Goal: Contribute content: Add original content to the website for others to see

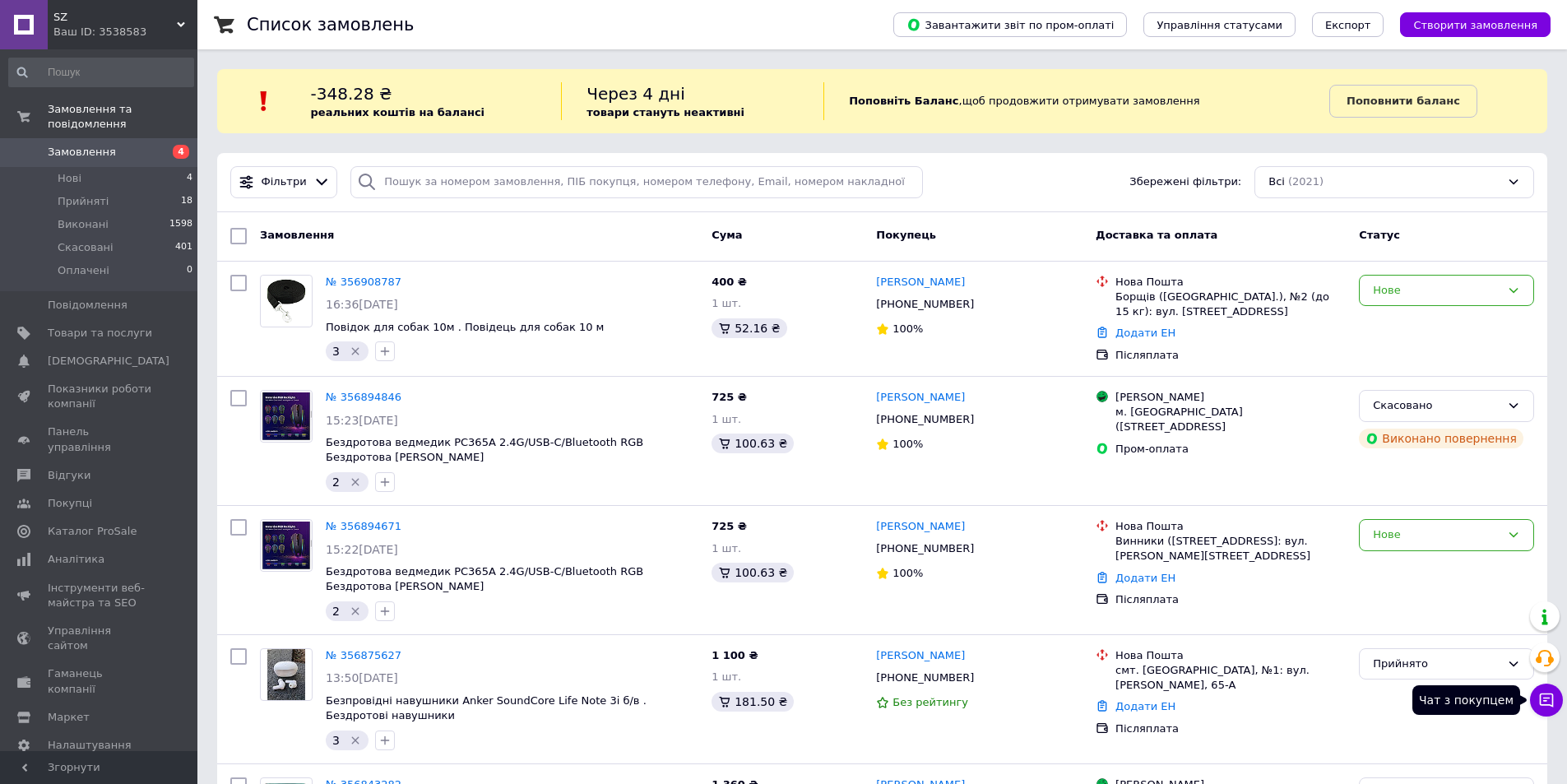
drag, startPoint x: 1554, startPoint y: 698, endPoint x: 1546, endPoint y: 695, distance: 8.5
click at [1554, 698] on button "Чат з покупцем" at bounding box center [1546, 699] width 33 height 32
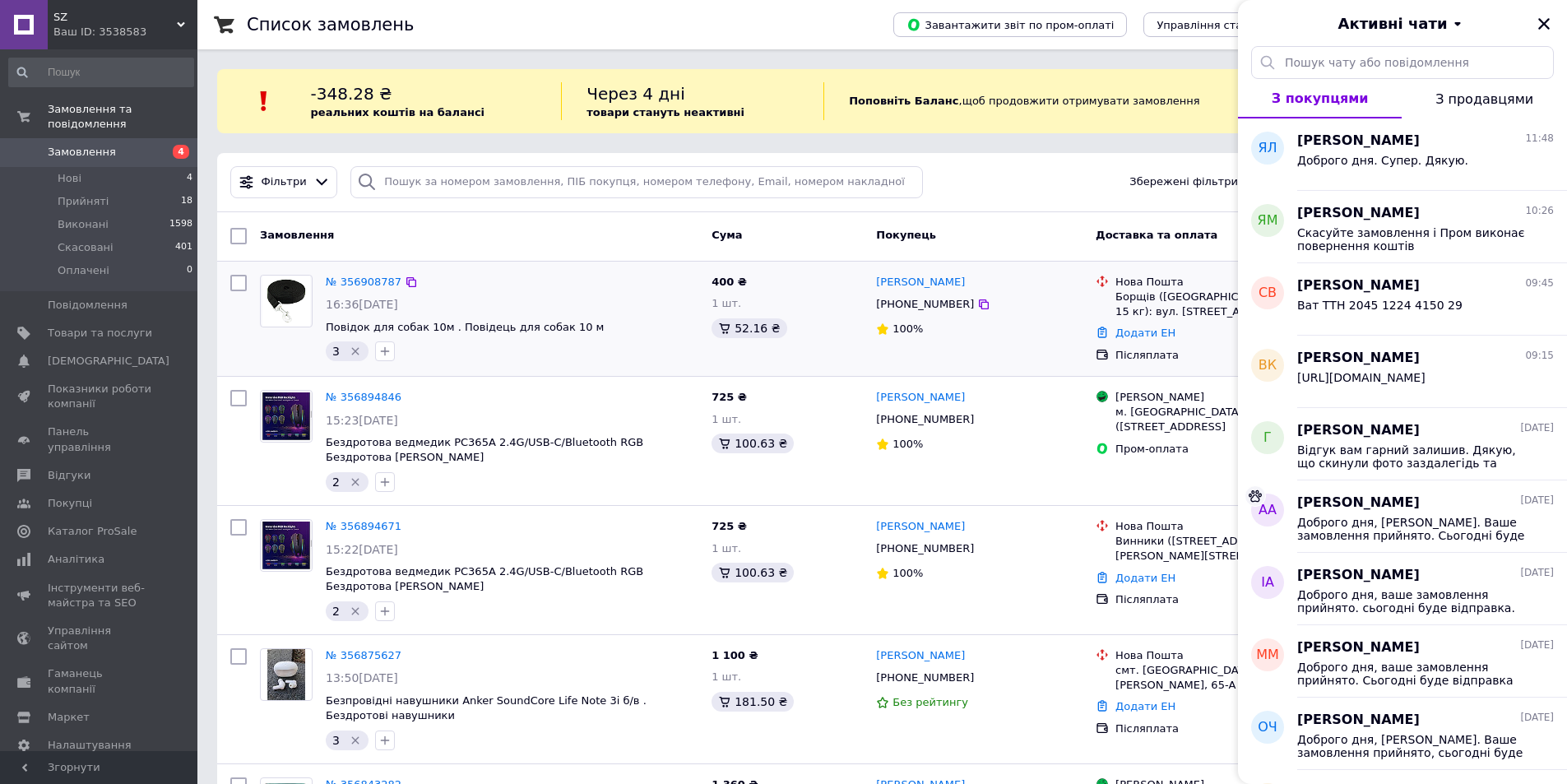
click at [239, 343] on div at bounding box center [238, 318] width 30 height 101
click at [58, 145] on span "Замовлення" at bounding box center [82, 152] width 68 height 15
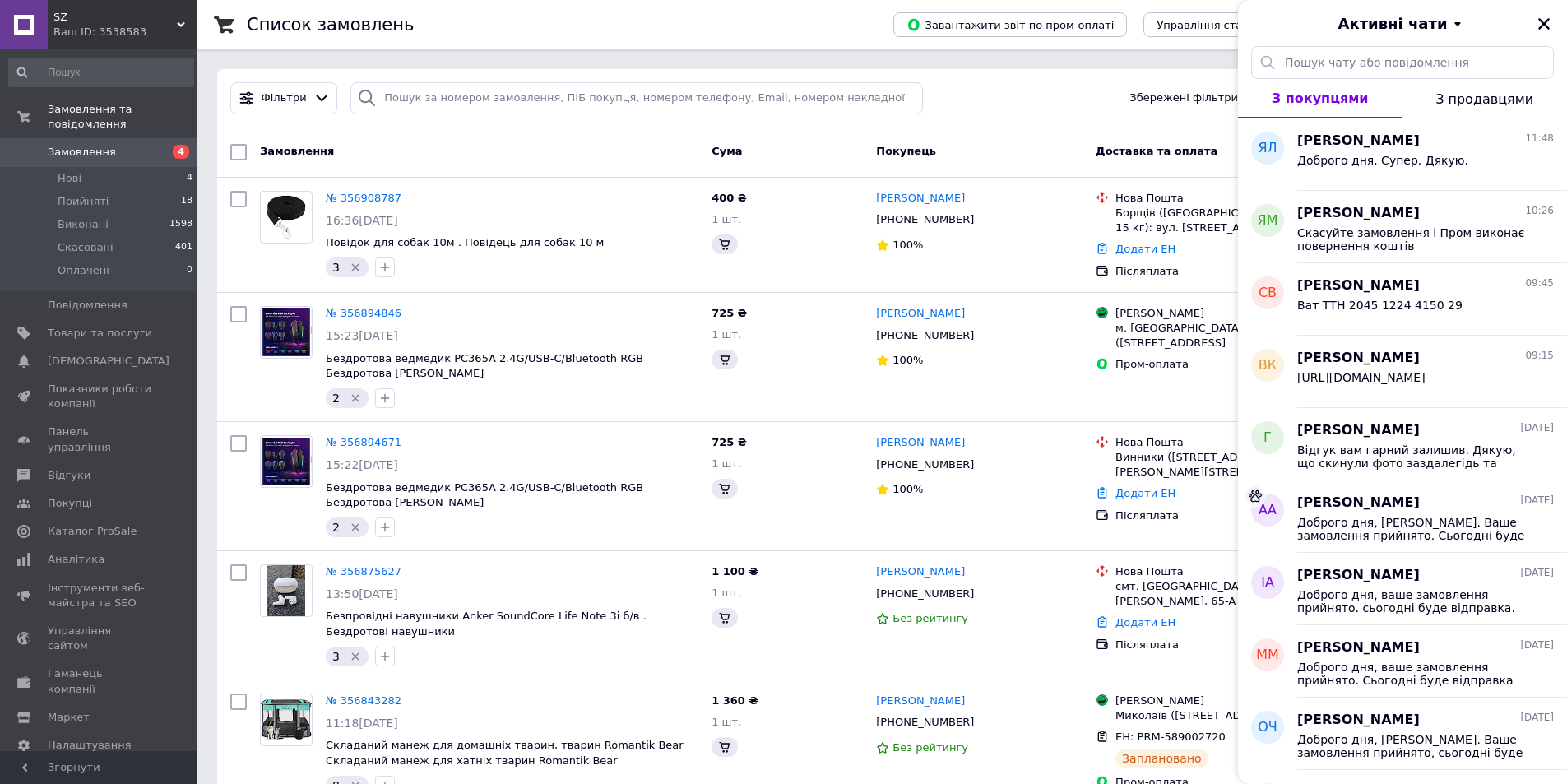
click at [1558, 22] on div "Активні чати" at bounding box center [1402, 22] width 329 height 46
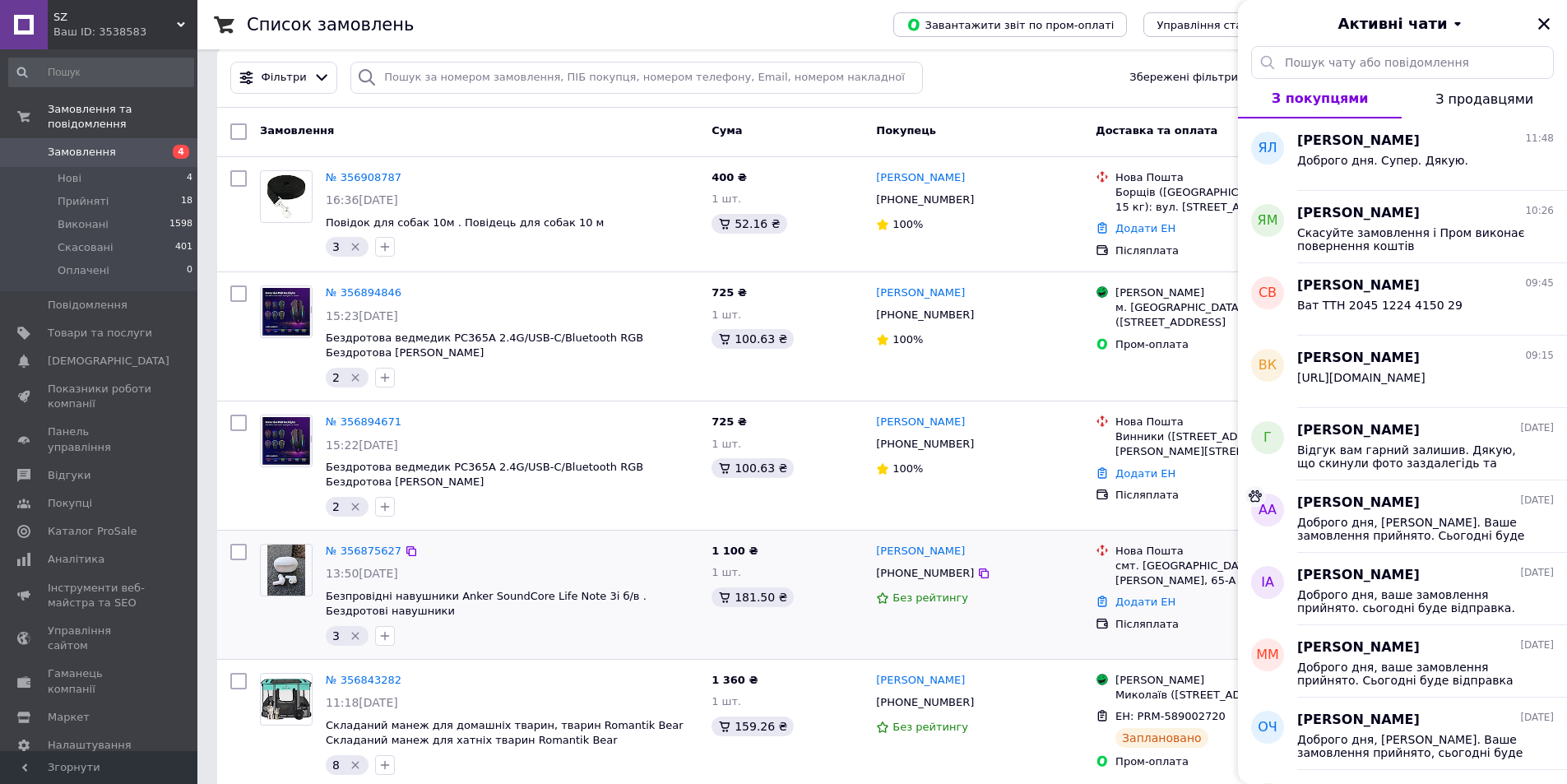
scroll to position [247, 0]
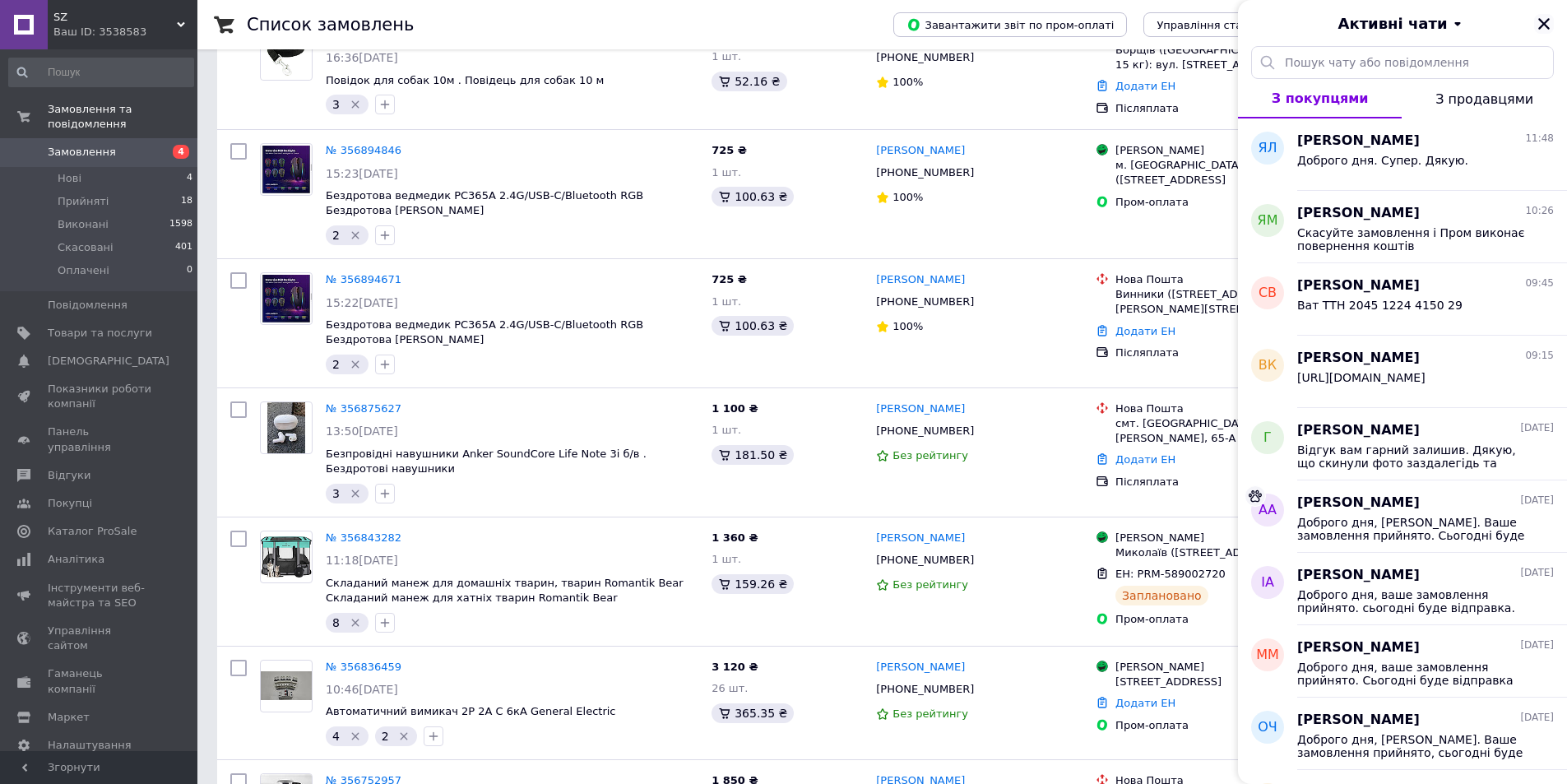
click at [1544, 27] on icon "Закрити" at bounding box center [1544, 24] width 15 height 15
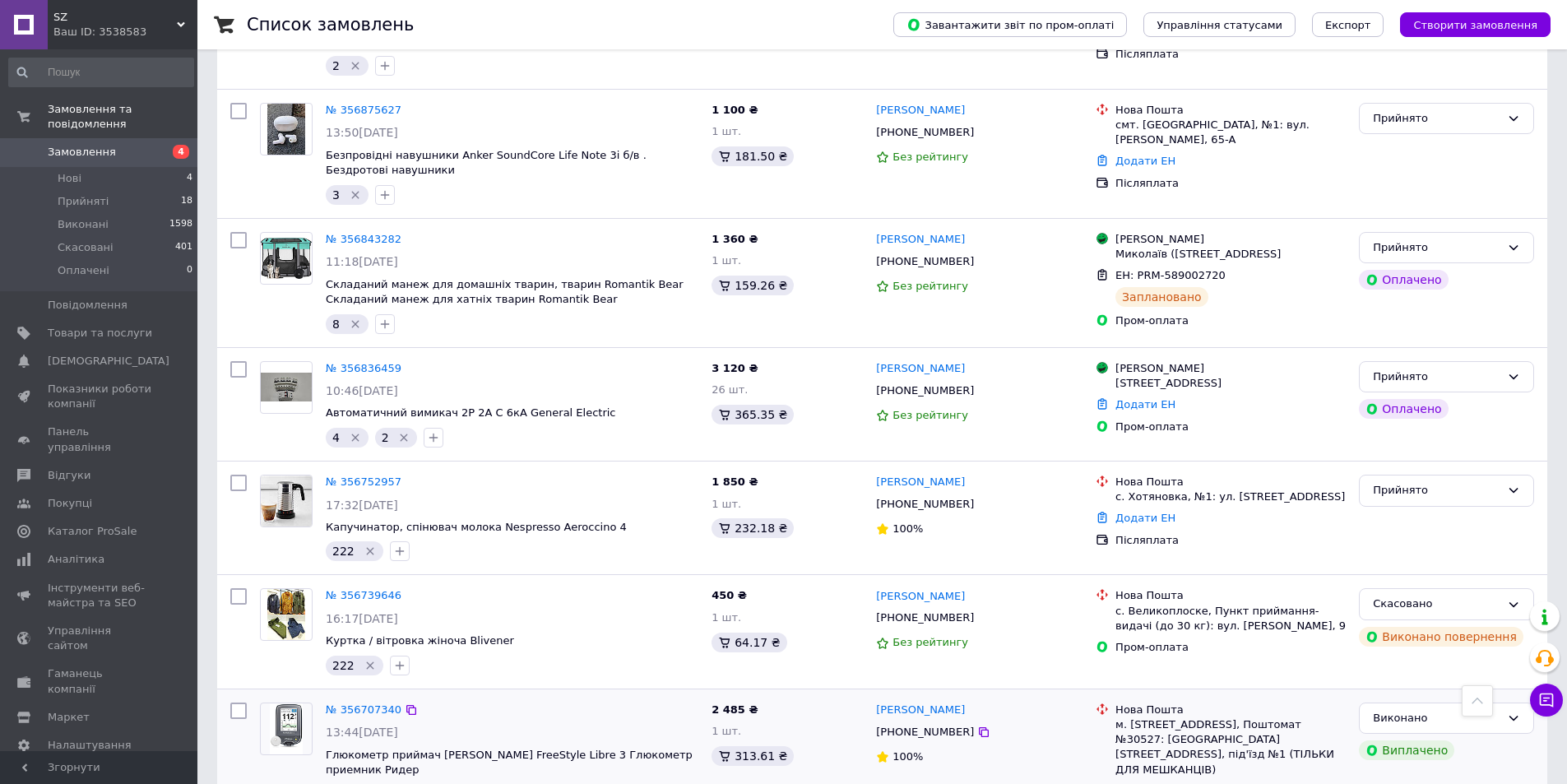
scroll to position [576, 0]
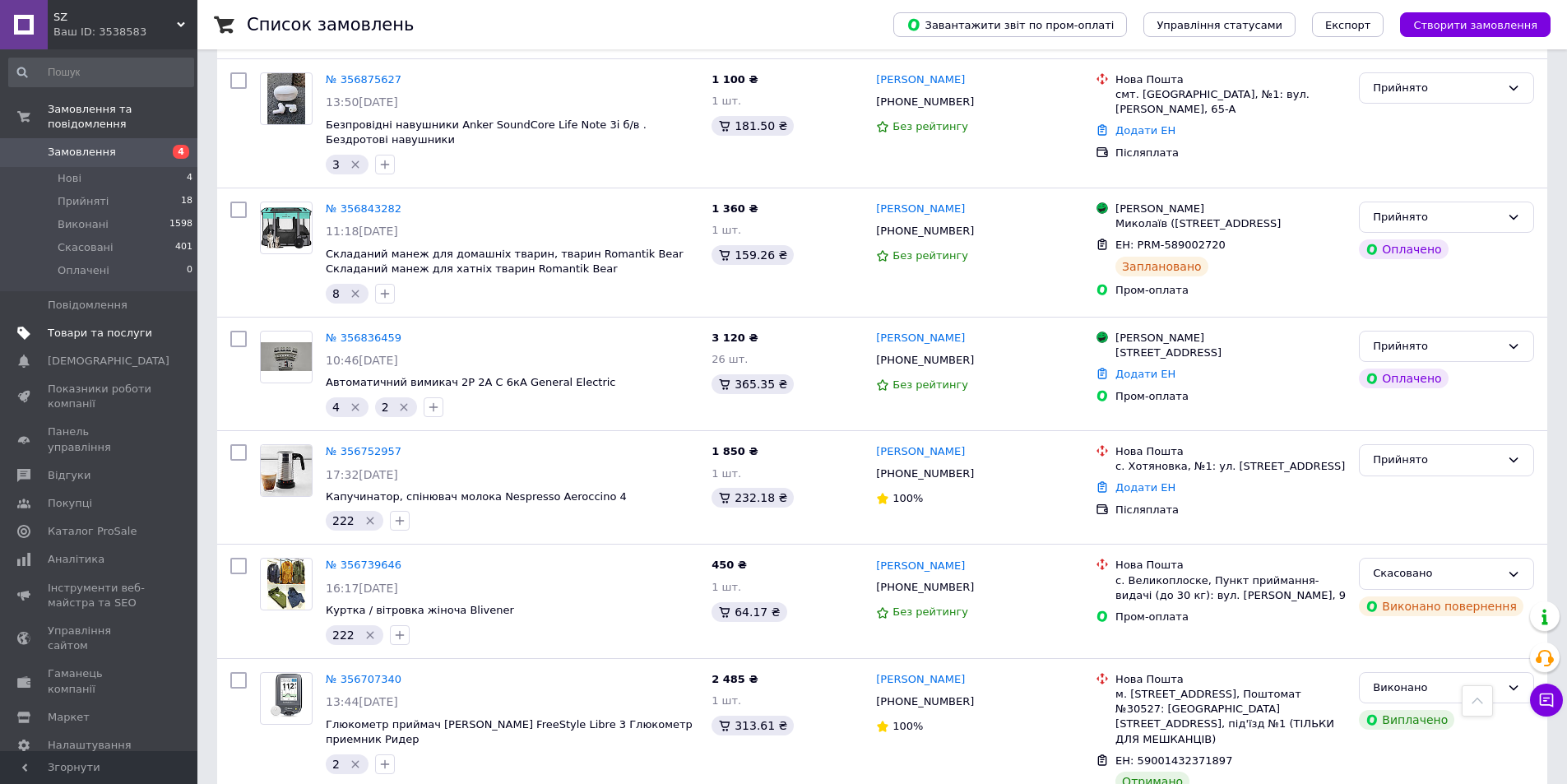
click at [57, 326] on span "Товари та послуги" at bounding box center [99, 333] width 104 height 15
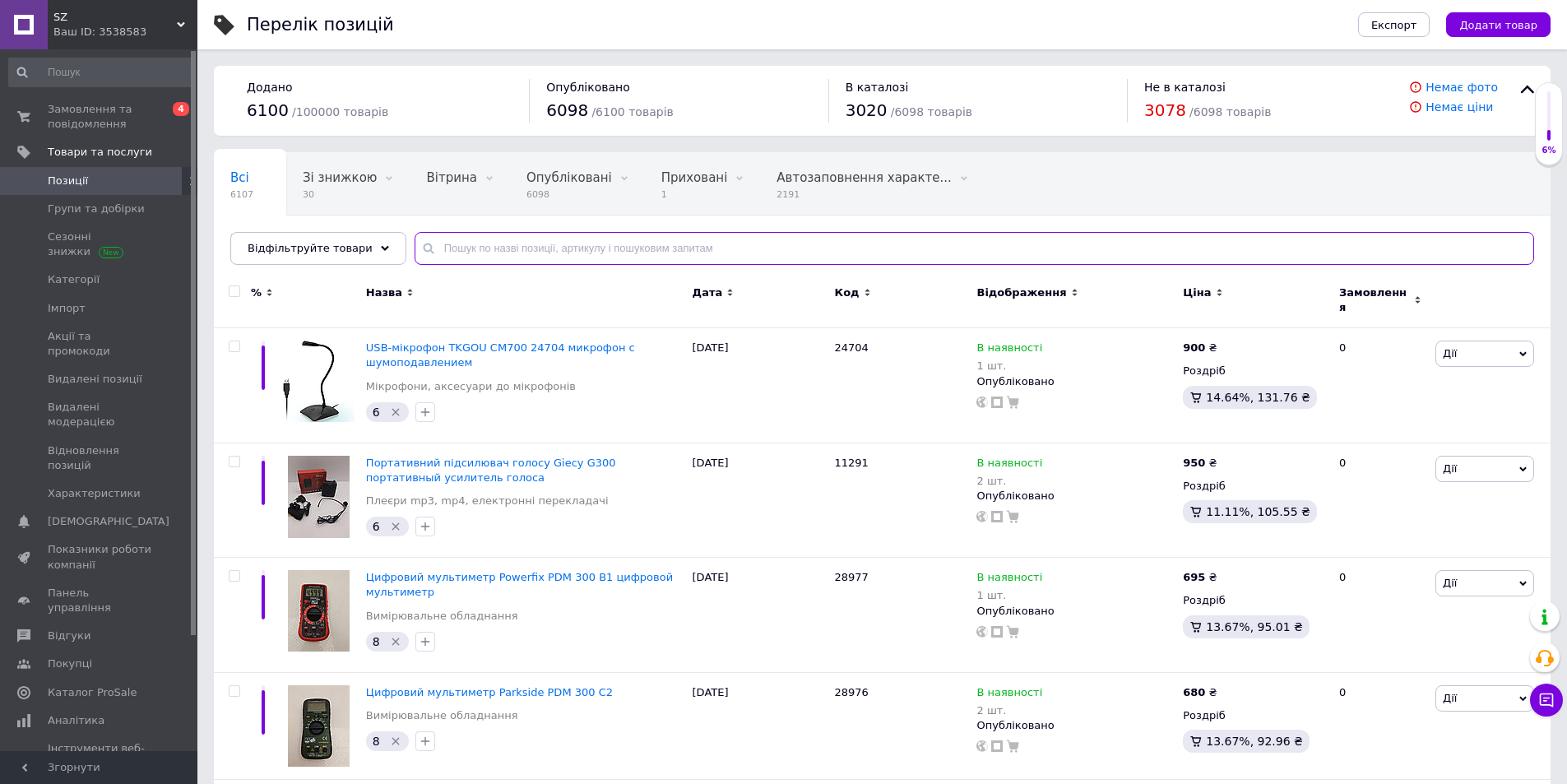
click at [473, 246] on input "text" at bounding box center [974, 247] width 1119 height 32
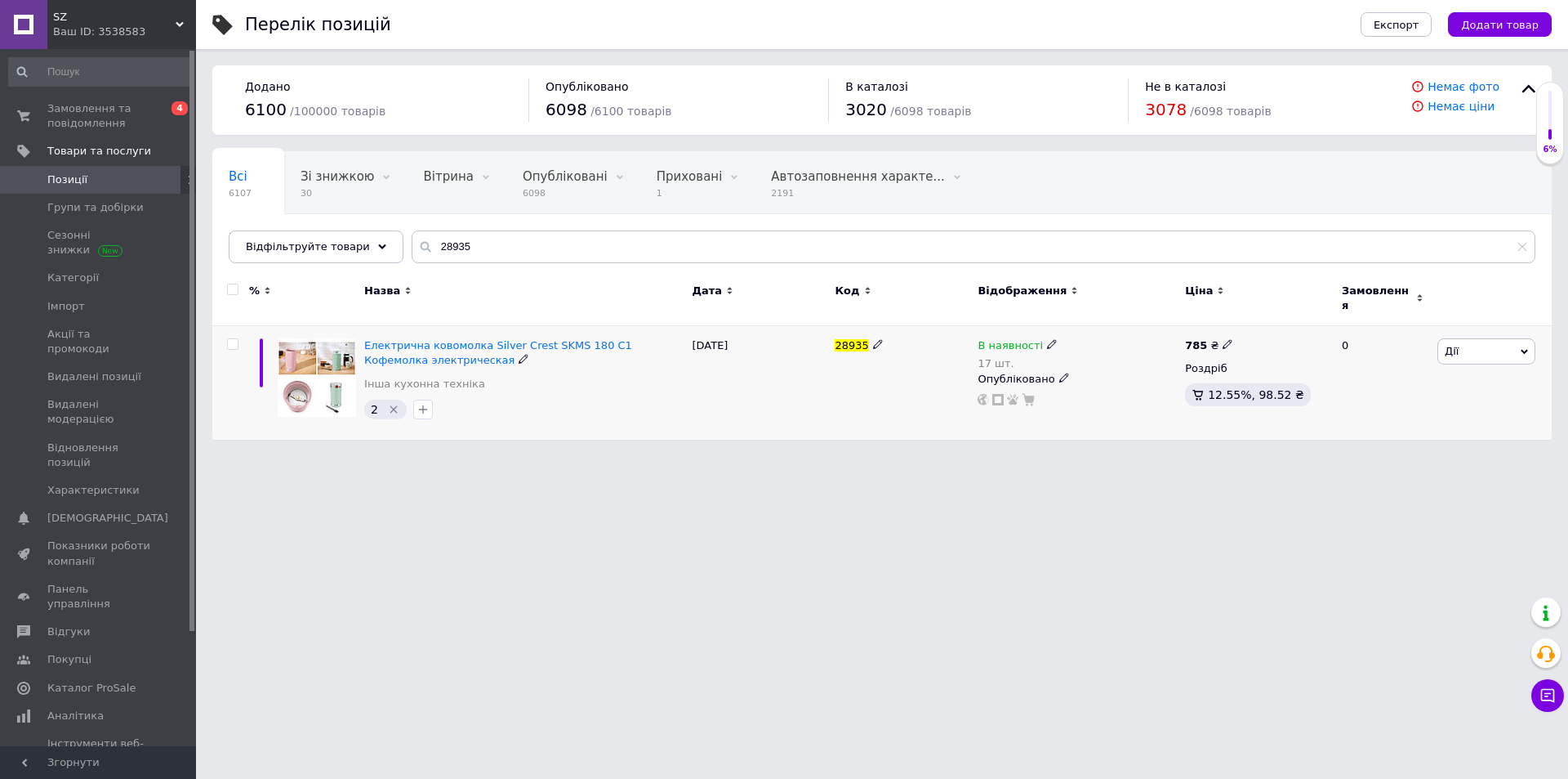
click at [1047, 339] on icon at bounding box center [1052, 344] width 10 height 10
click at [1355, 389] on div "0" at bounding box center [1383, 382] width 101 height 113
click at [480, 232] on input "28935" at bounding box center [973, 246] width 1124 height 32
paste input "3616"
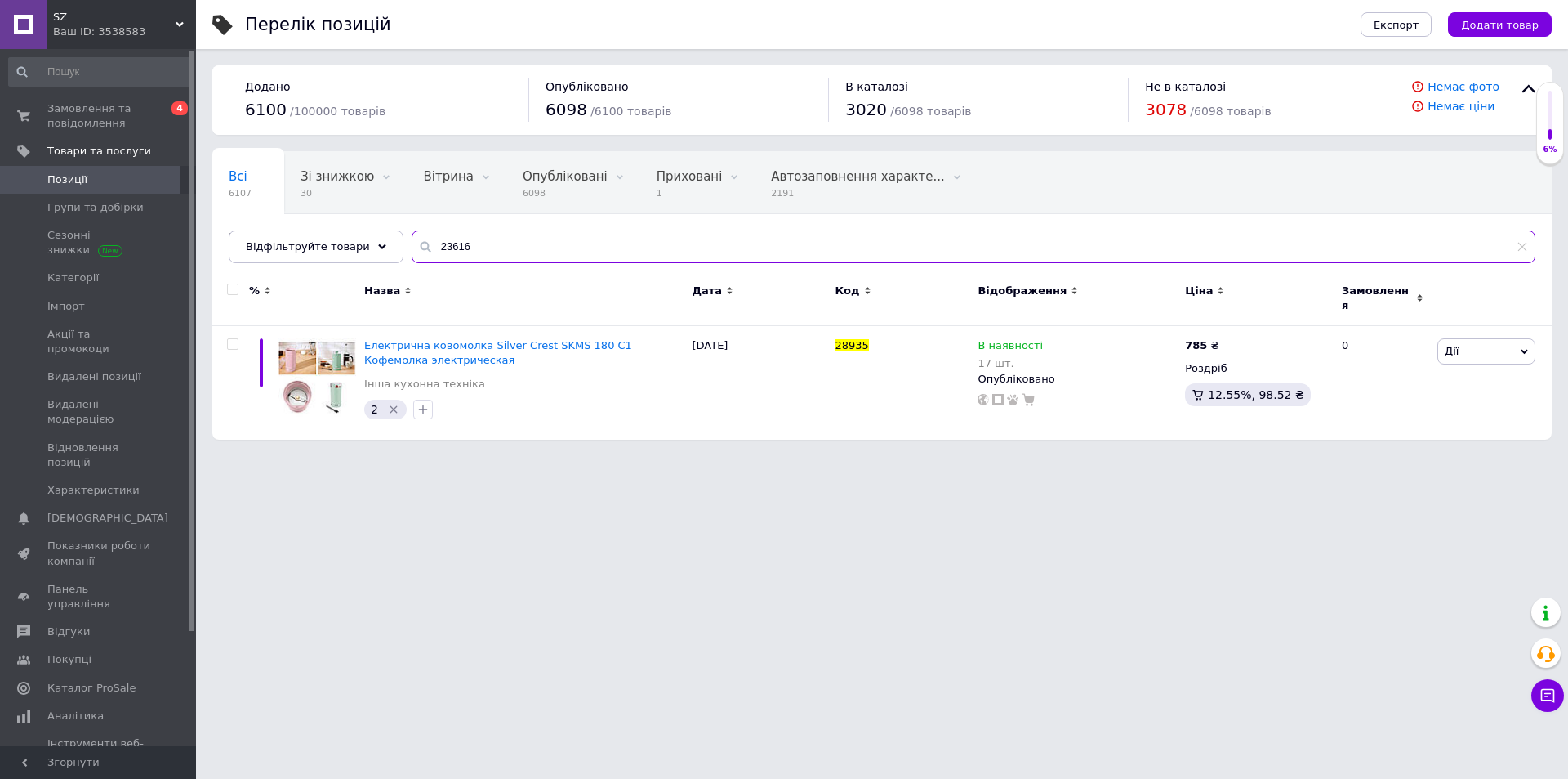
type input "23616"
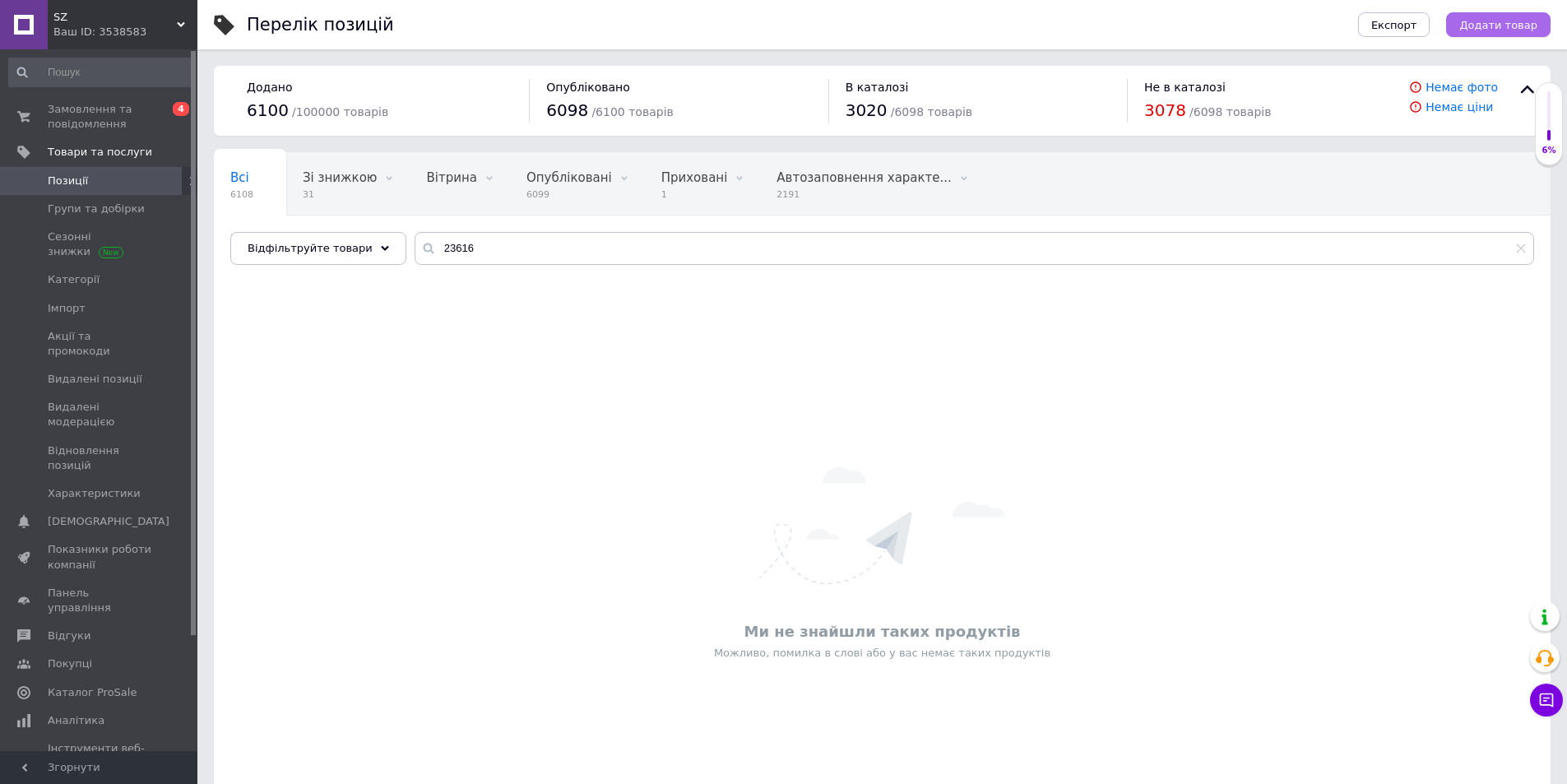
click at [1501, 31] on span "Додати товар" at bounding box center [1499, 25] width 78 height 12
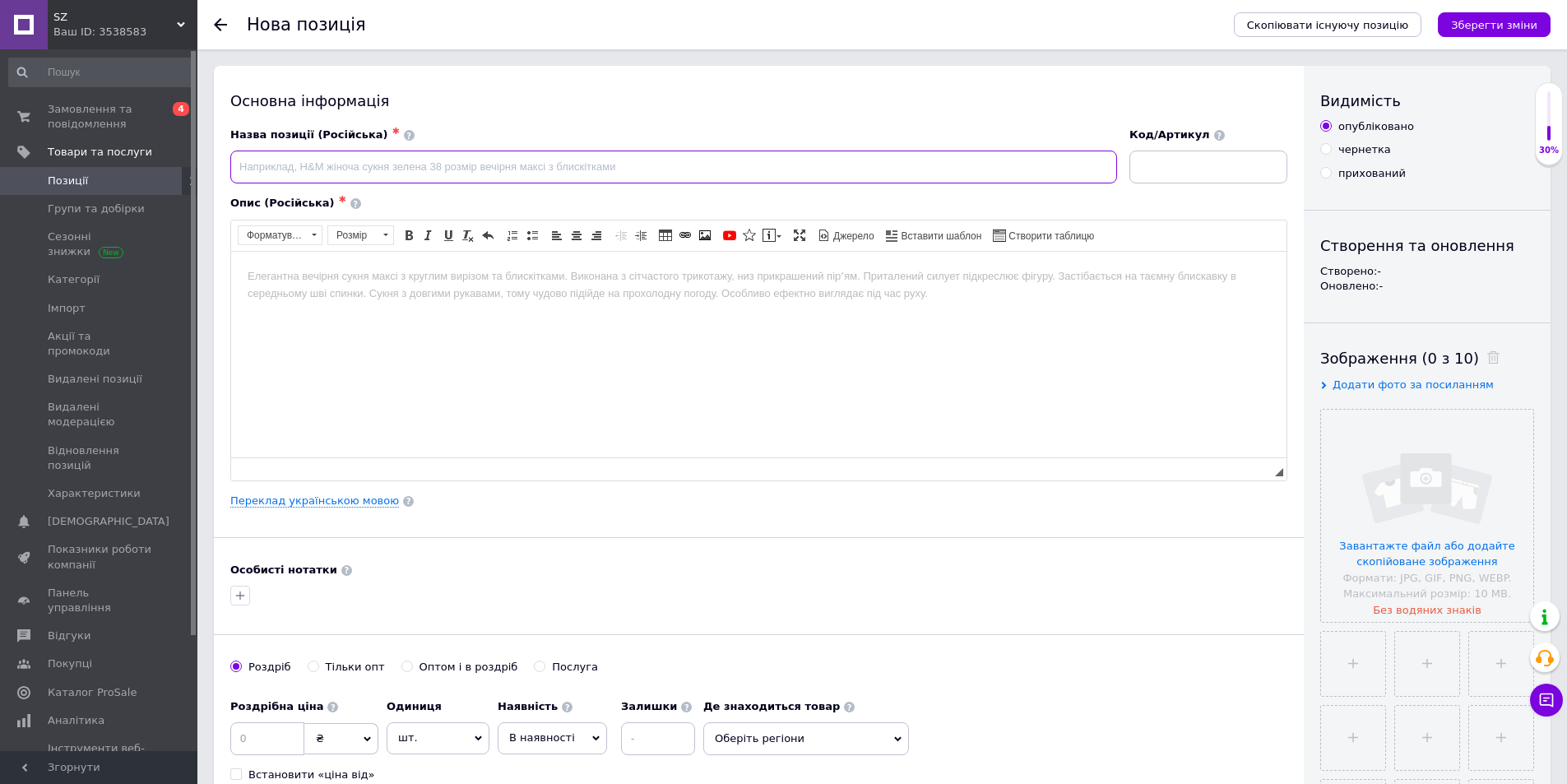
click at [560, 172] on input at bounding box center [673, 167] width 887 height 32
paste input "Товщиномір VDIAGTOOL VC-100"
paste input "толщиномер"
type input "Товщиномір VDIAGTOOL VC-100 толщиномер"
click at [433, 300] on html at bounding box center [758, 276] width 1055 height 50
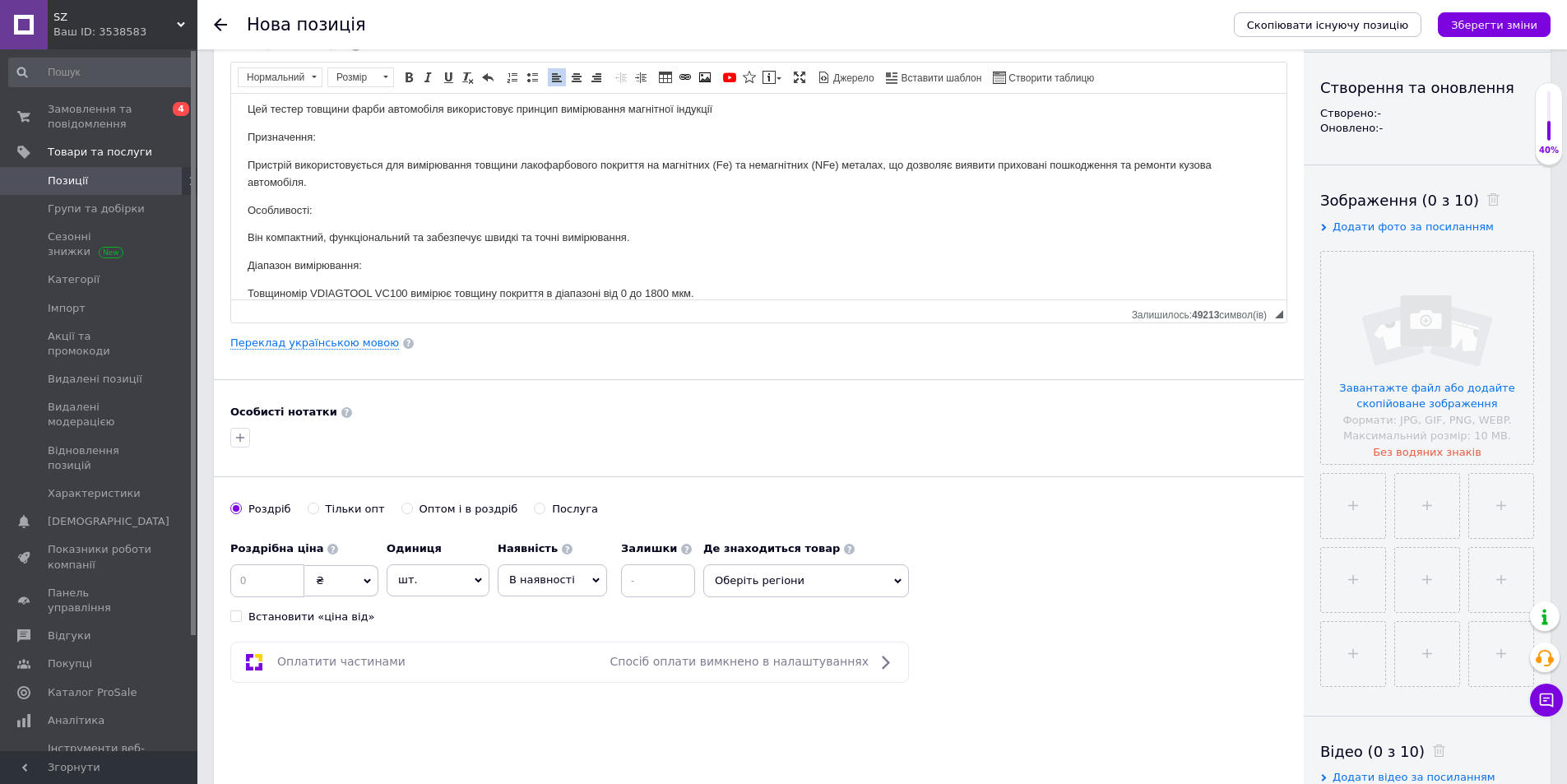
scroll to position [164, 0]
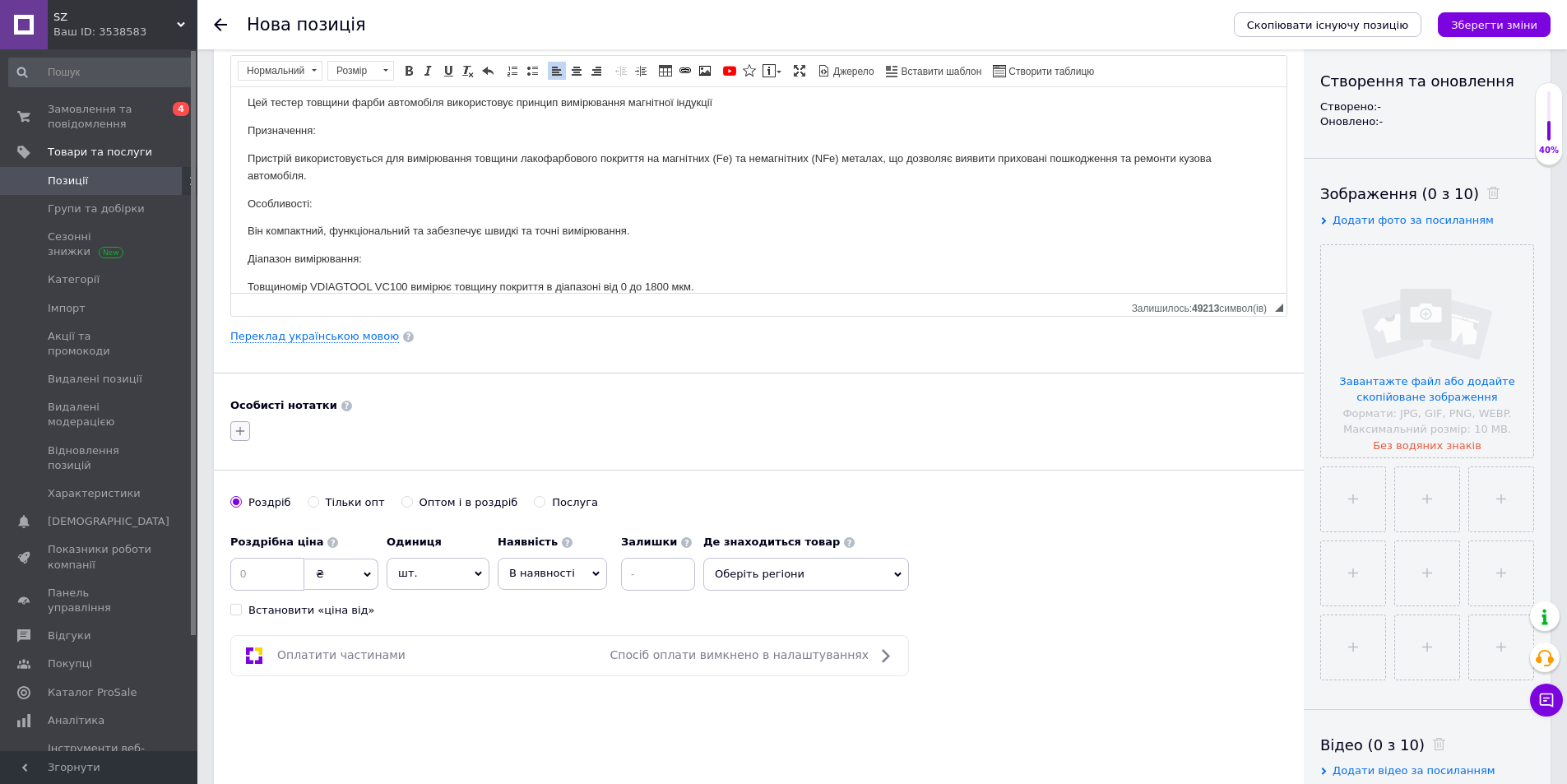
click at [248, 431] on button "button" at bounding box center [240, 431] width 20 height 20
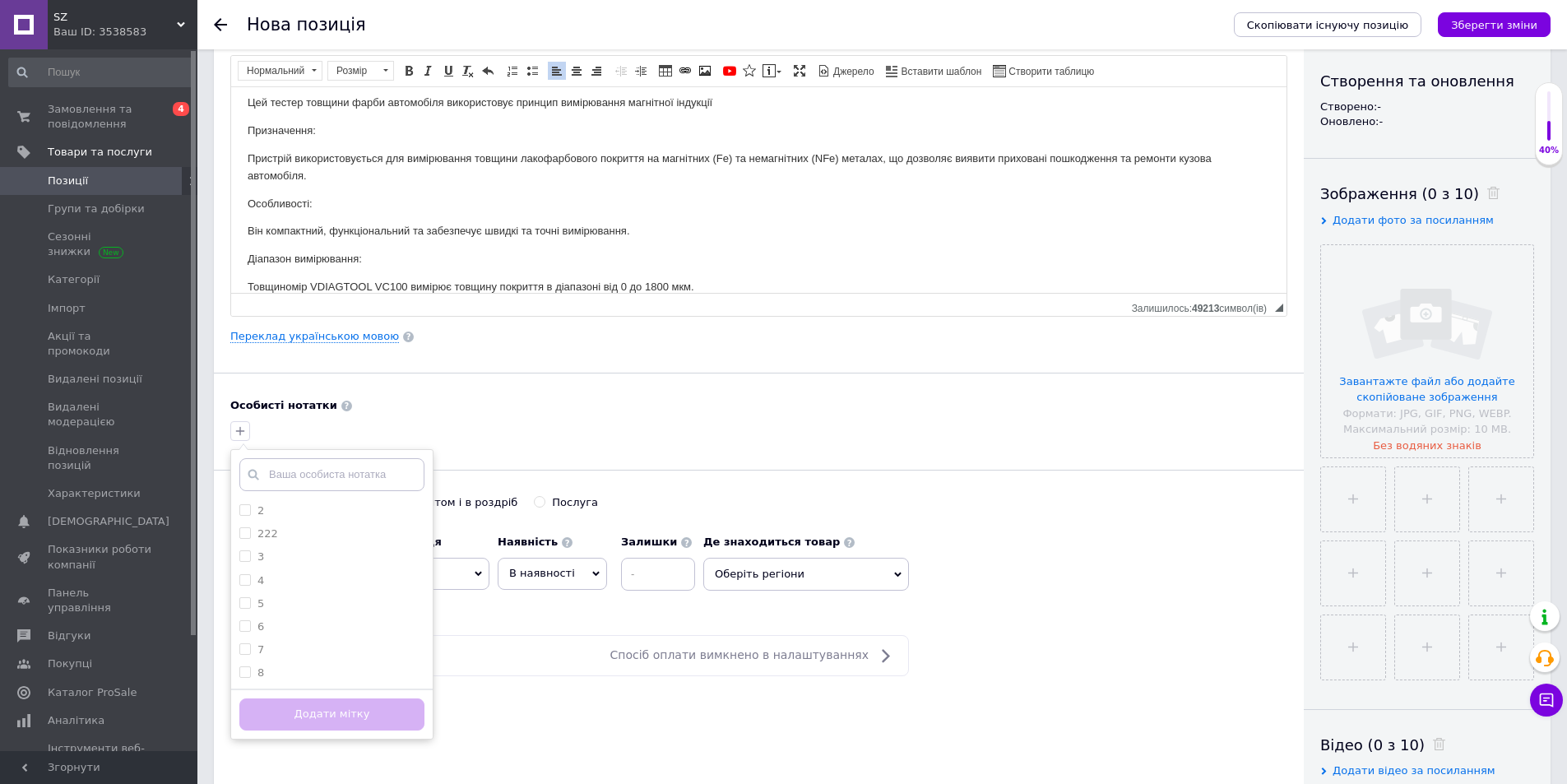
type input "8"
checkbox input "true"
type input "8"
click at [363, 692] on button "Додати мітку" at bounding box center [332, 693] width 185 height 32
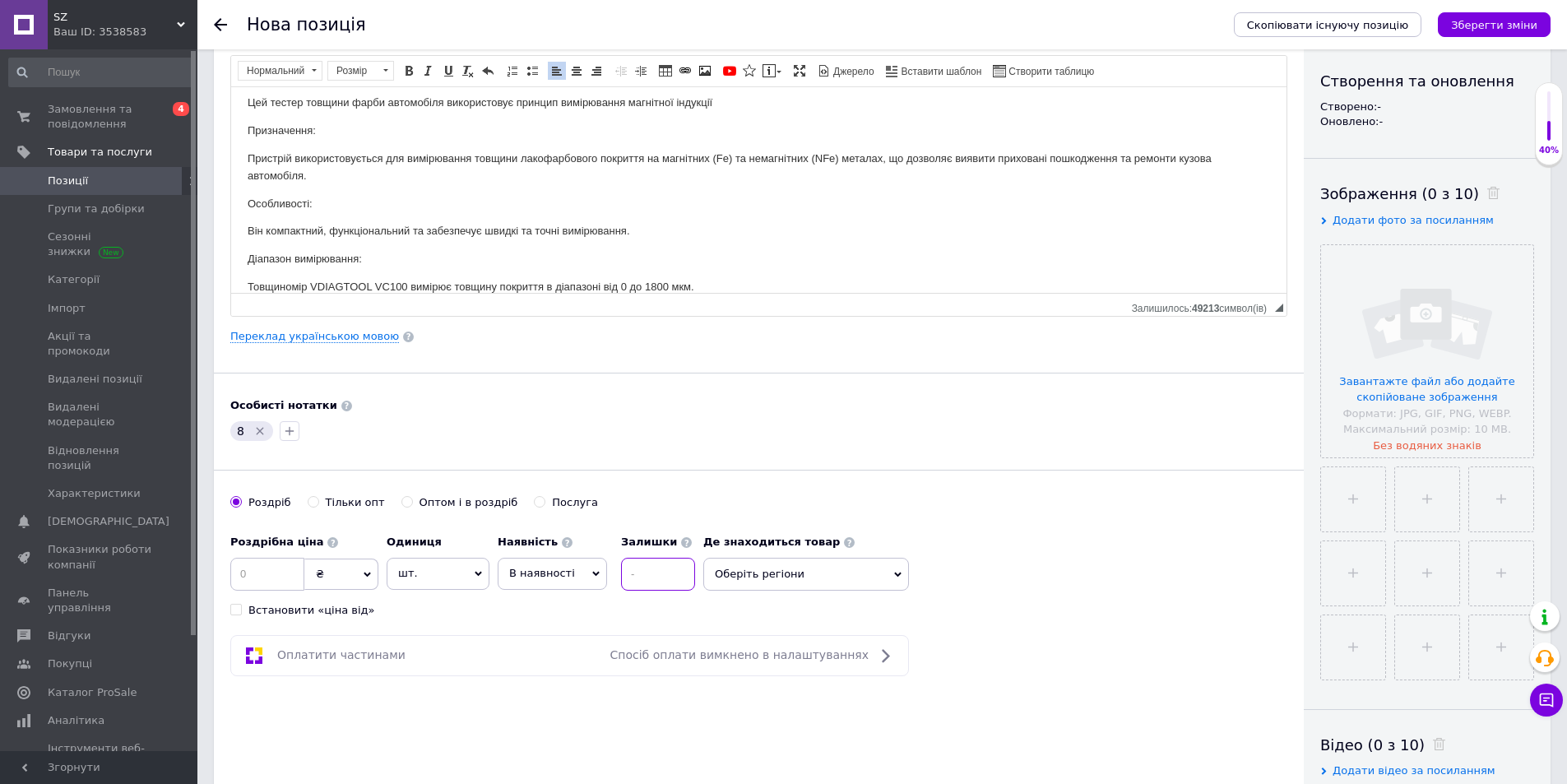
click at [645, 565] on input at bounding box center [658, 573] width 74 height 32
type input "1"
click at [779, 582] on span "Оберіть регіони" at bounding box center [806, 573] width 206 height 32
click at [758, 686] on span "Волинська область" at bounding box center [789, 684] width 113 height 12
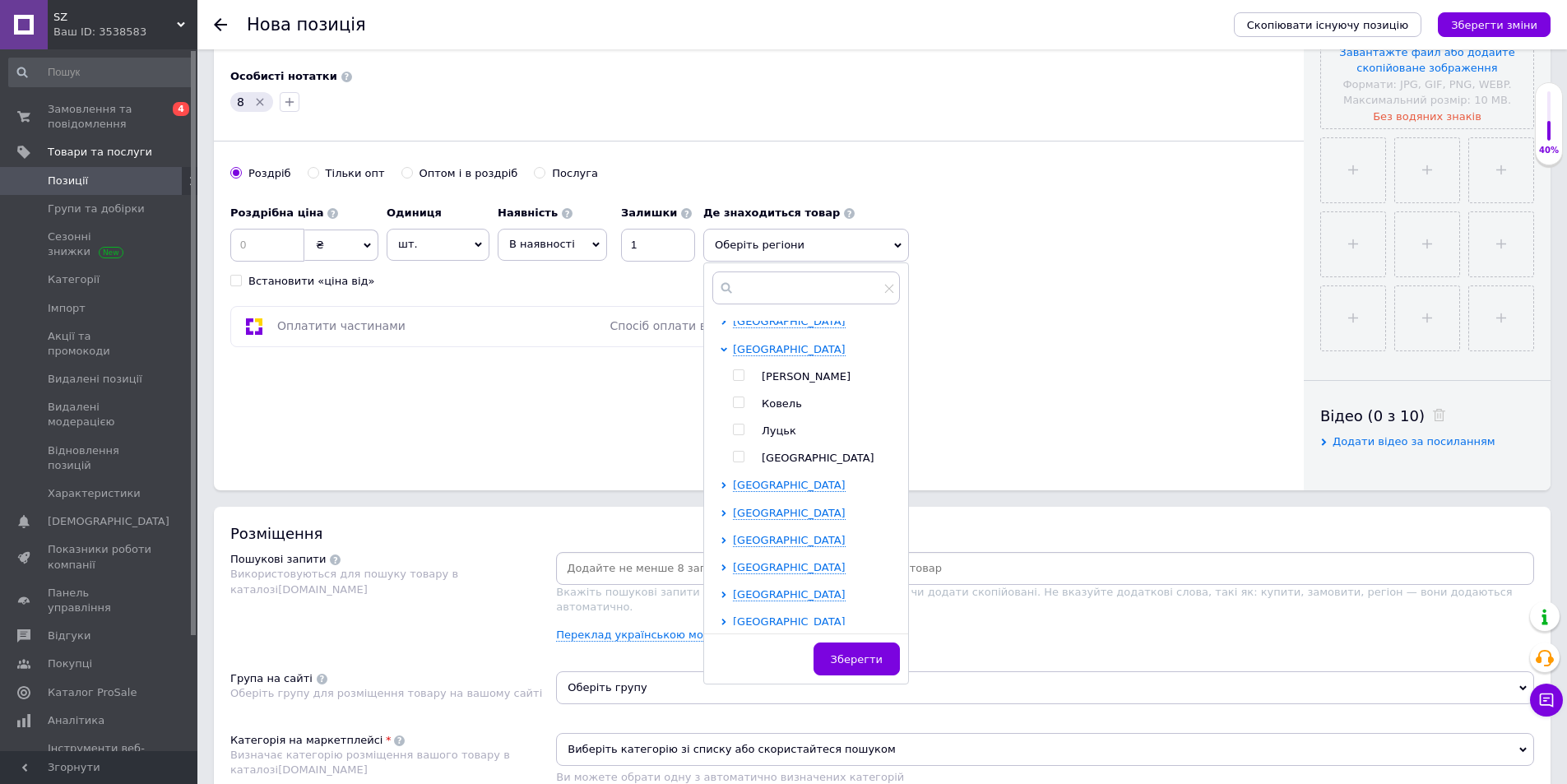
scroll to position [0, 0]
click at [733, 437] on input "checkbox" at bounding box center [738, 436] width 11 height 11
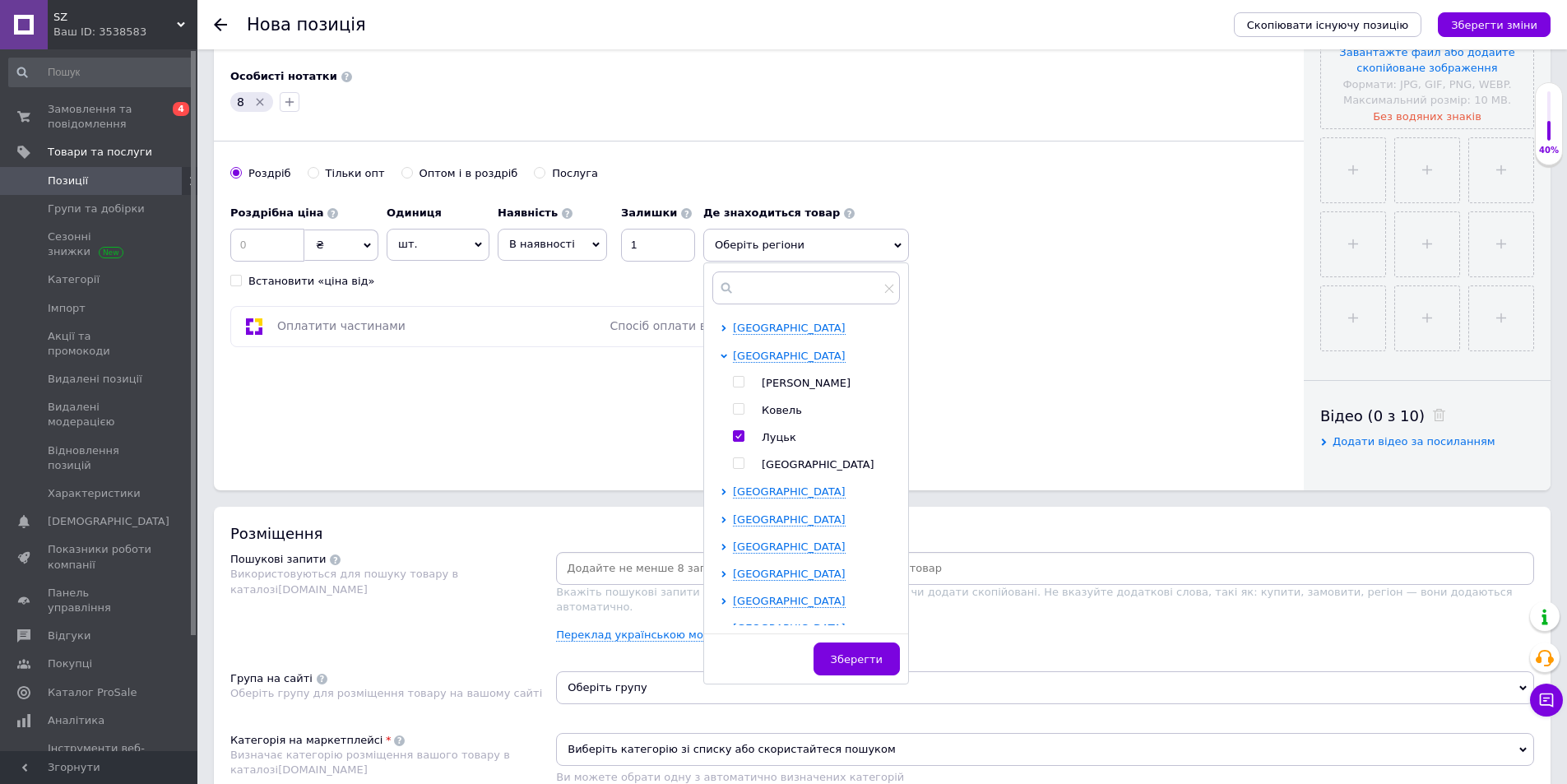
checkbox input "true"
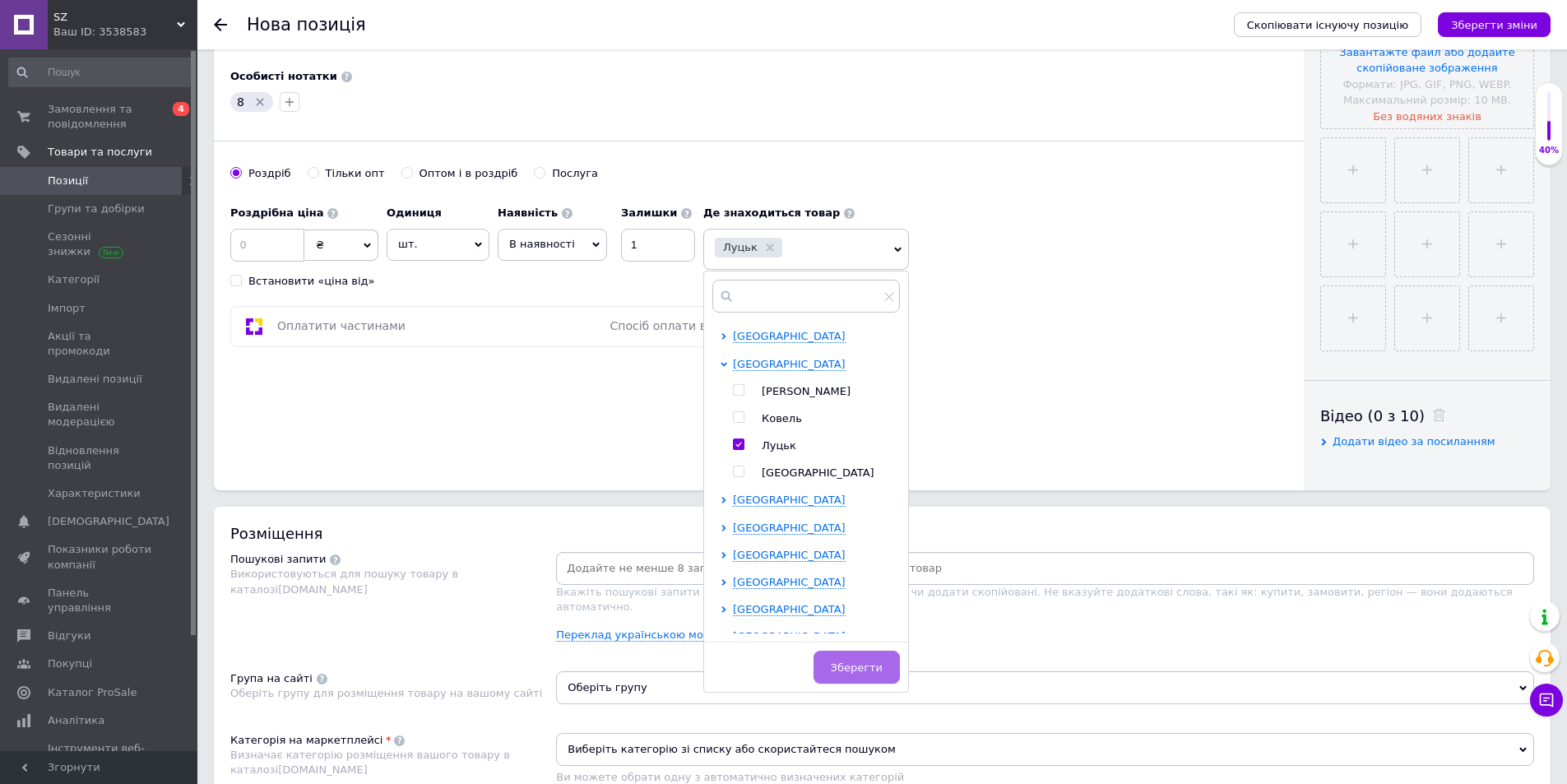
click at [874, 672] on span "Зберегти" at bounding box center [857, 667] width 52 height 12
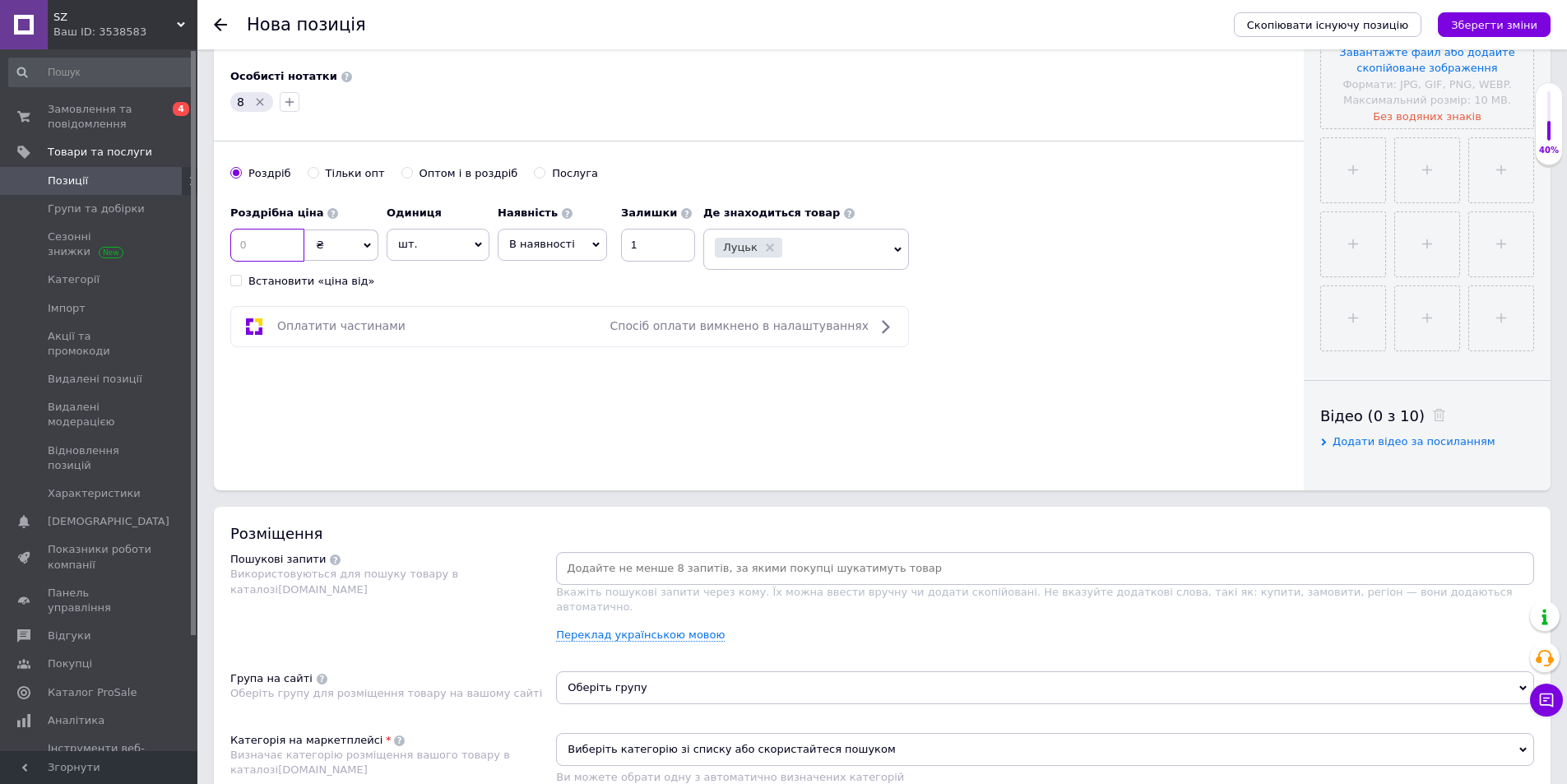
click at [282, 249] on input at bounding box center [267, 244] width 74 height 32
type input "680"
click at [667, 628] on link "Переклад українською мовою" at bounding box center [640, 635] width 168 height 13
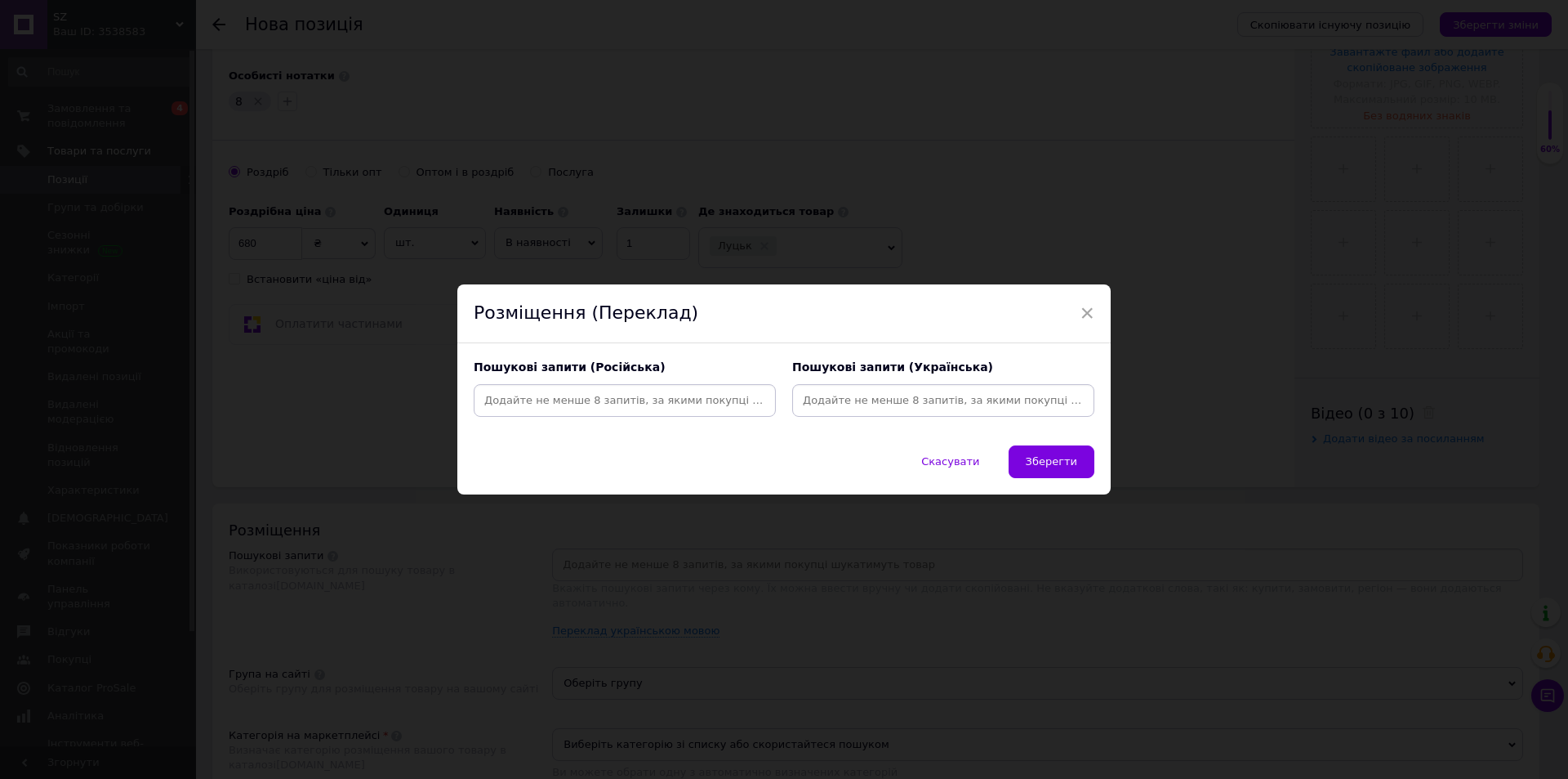
click at [936, 392] on input at bounding box center [942, 401] width 295 height 25
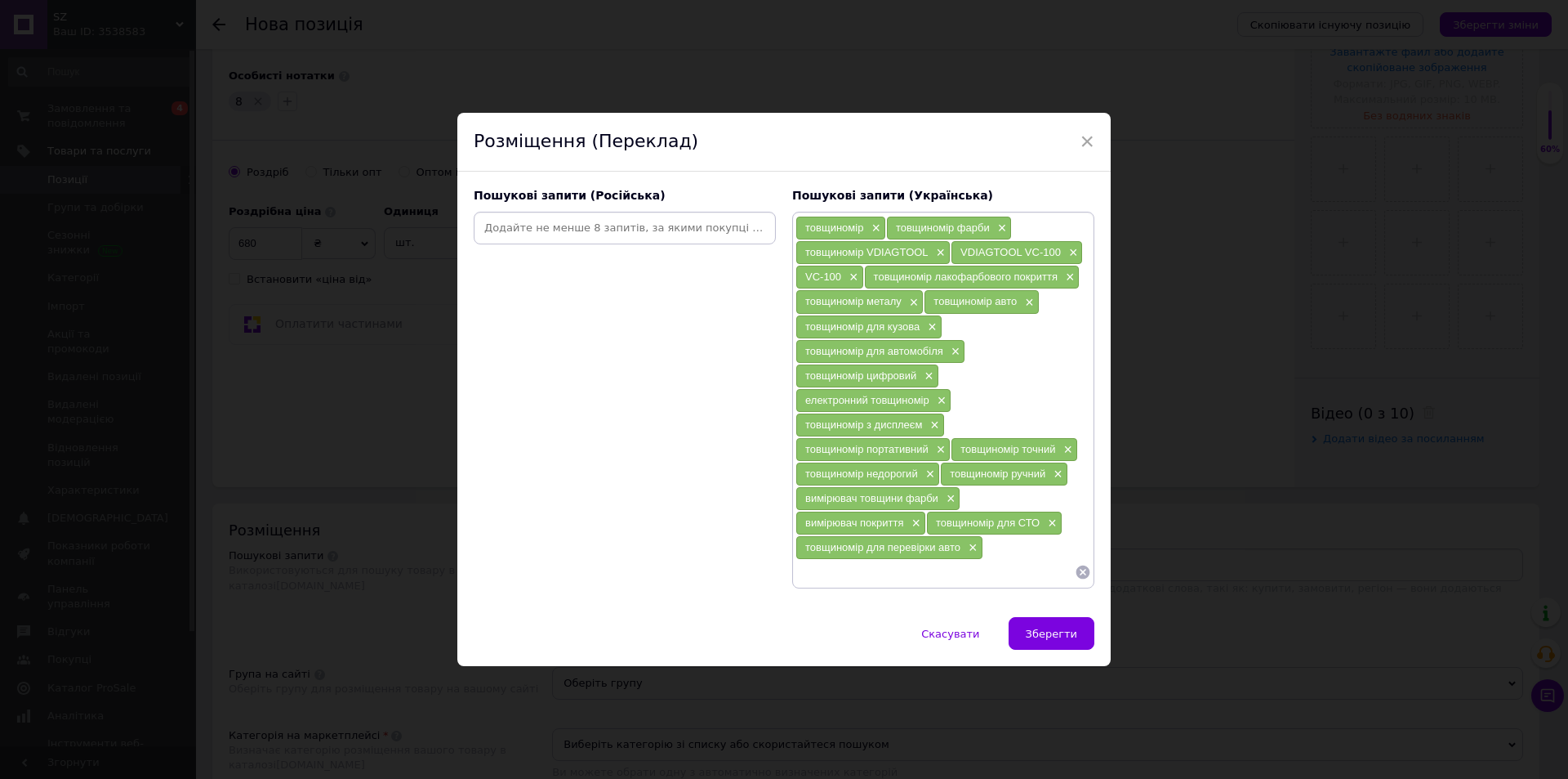
click at [654, 230] on input at bounding box center [624, 228] width 295 height 25
click at [595, 224] on input at bounding box center [624, 228] width 295 height 25
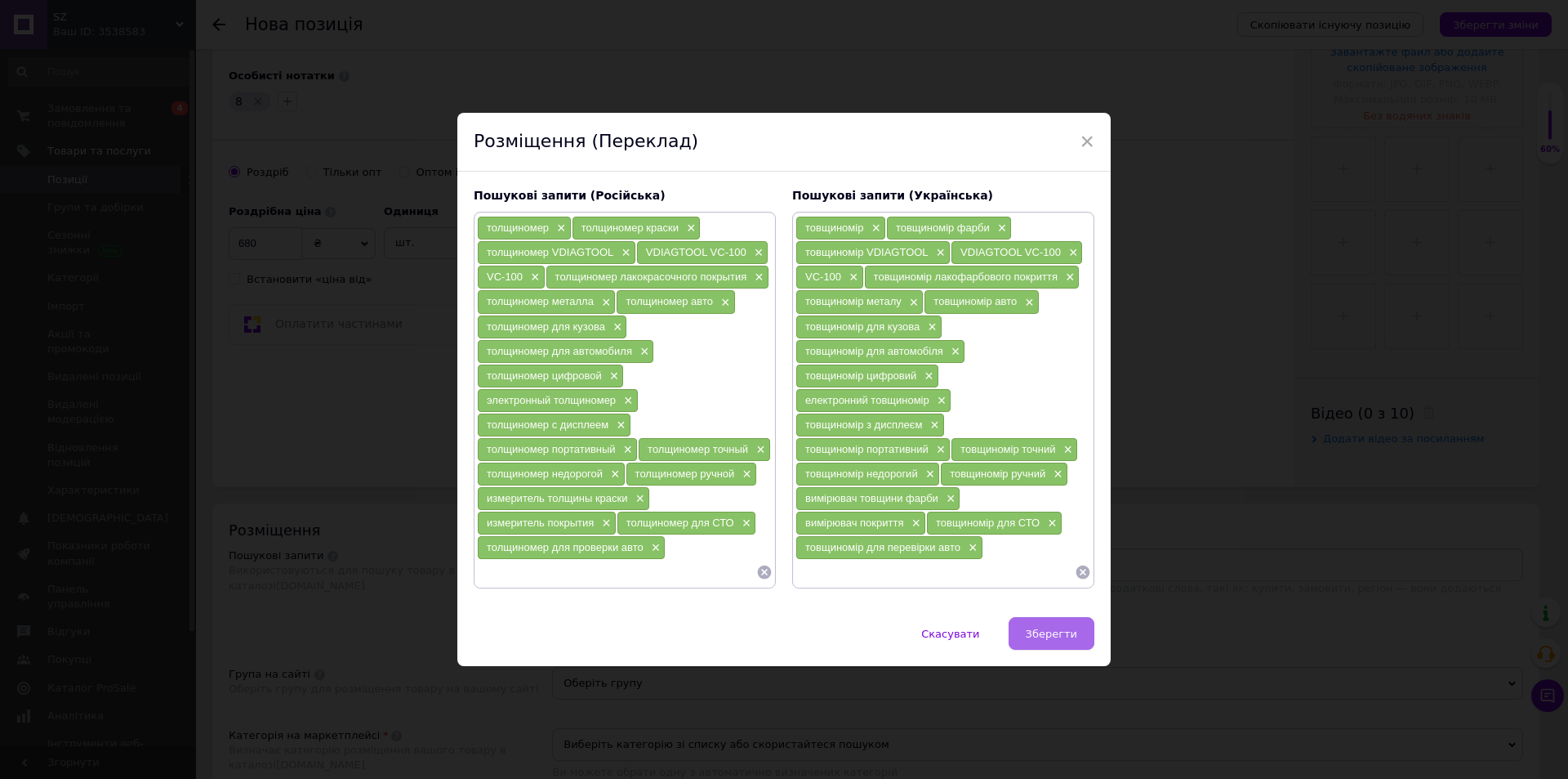
click at [1052, 631] on span "Зберегти" at bounding box center [1052, 633] width 51 height 12
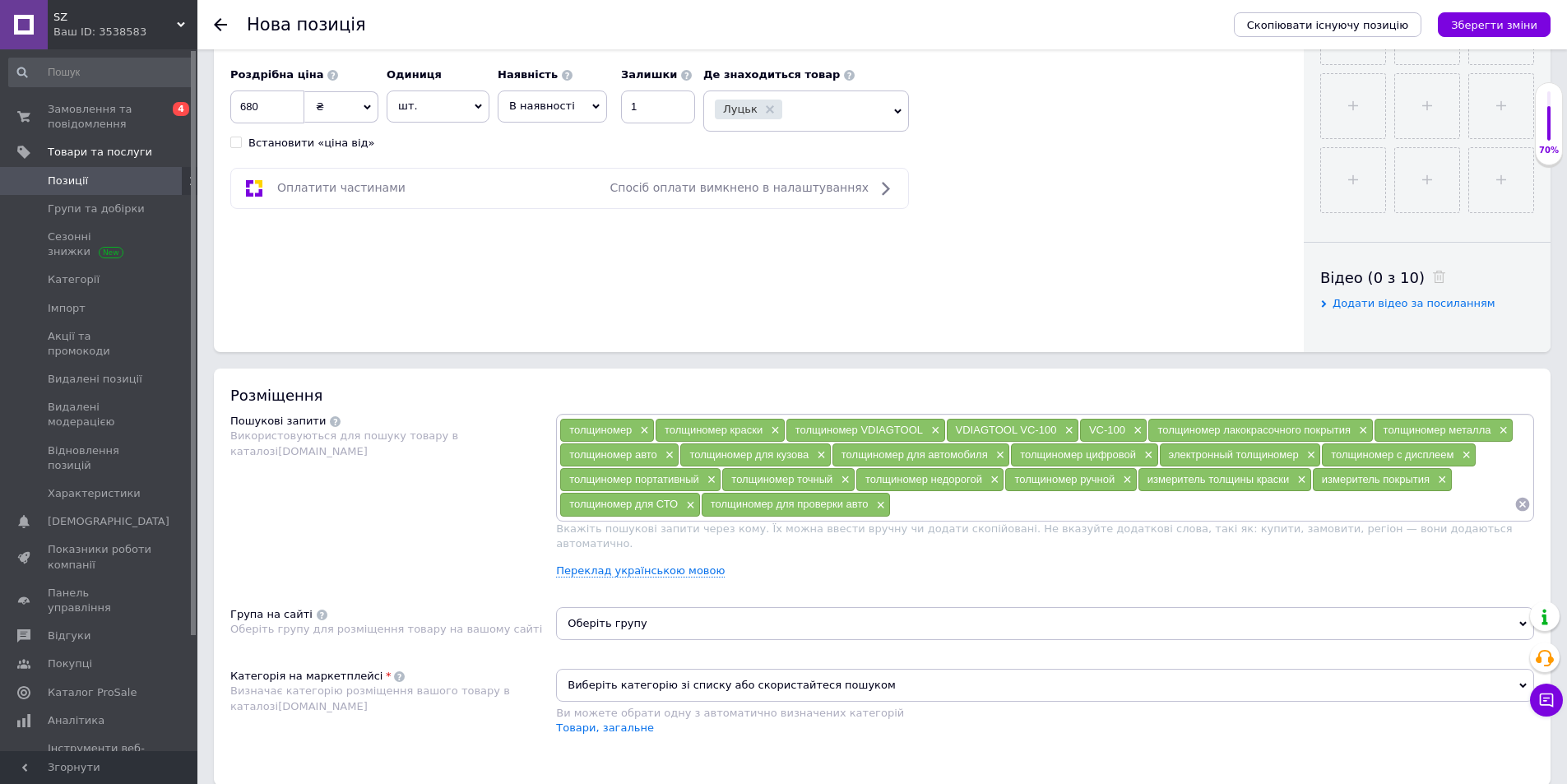
scroll to position [740, 0]
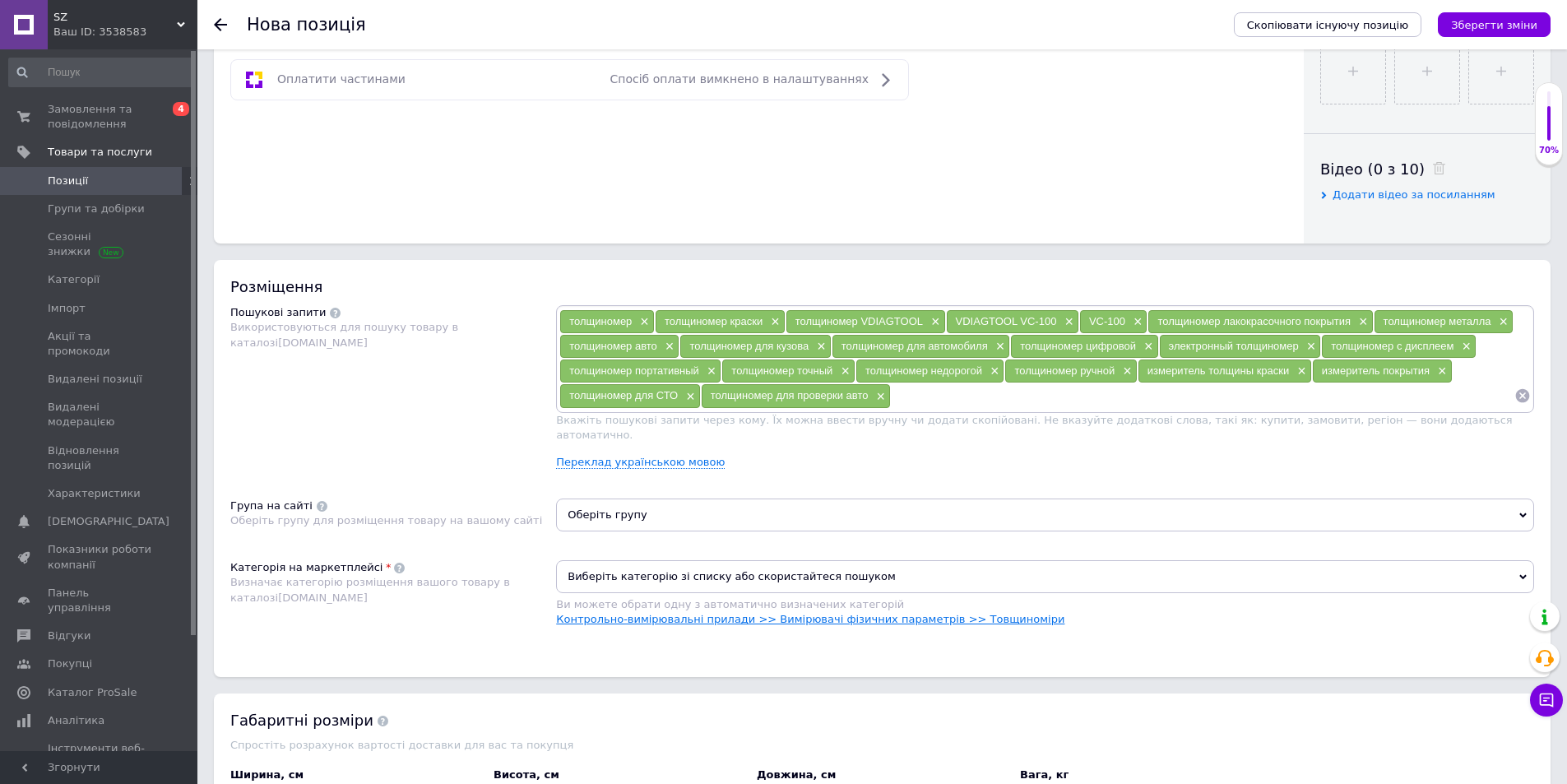
click at [962, 612] on link "Контрольно-вимірювальні прилади >> Вимірювачі фізичних параметрів >> Товщиноміри" at bounding box center [810, 618] width 508 height 12
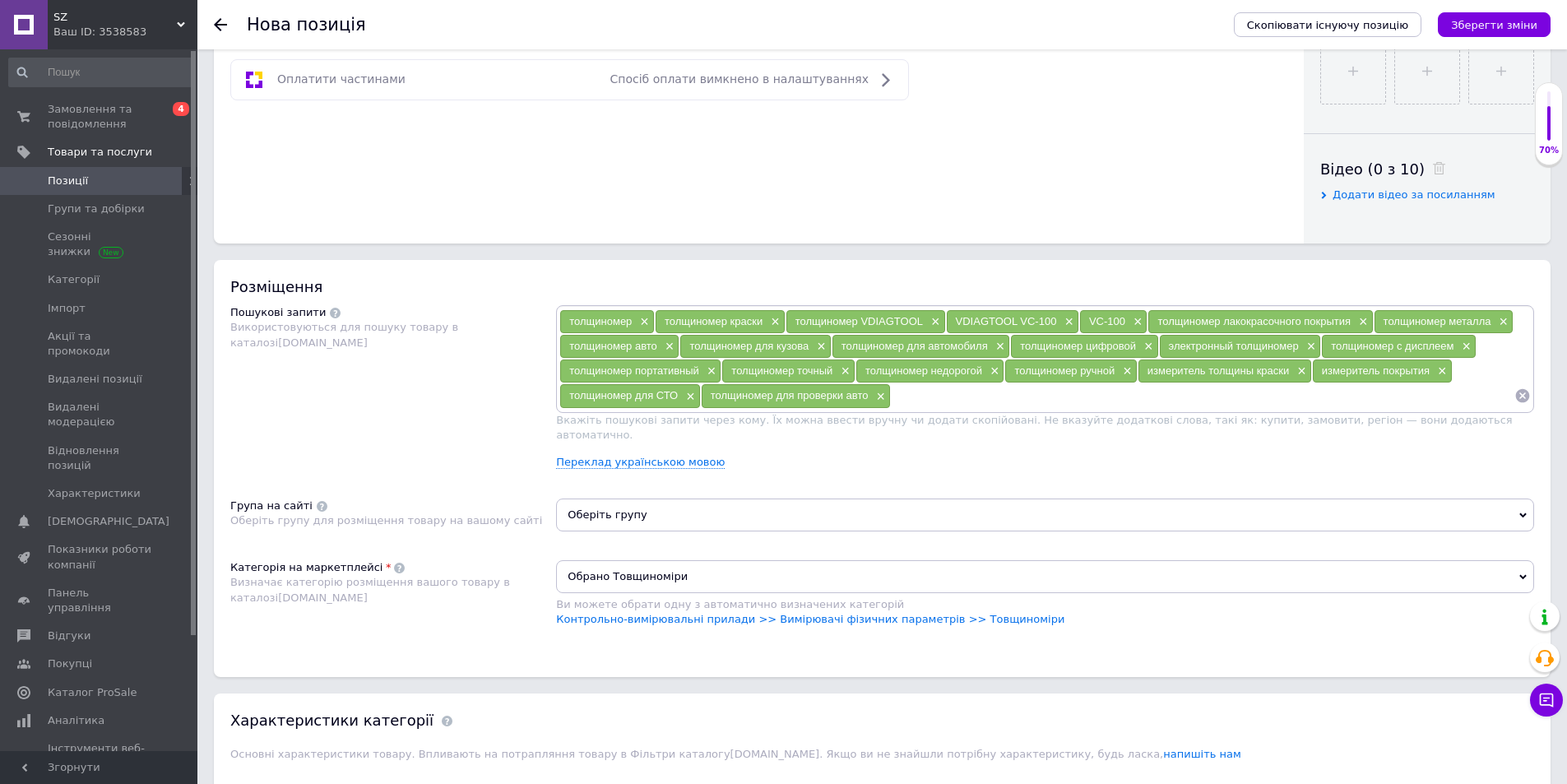
click at [665, 507] on span "Оберіть групу" at bounding box center [1044, 514] width 978 height 32
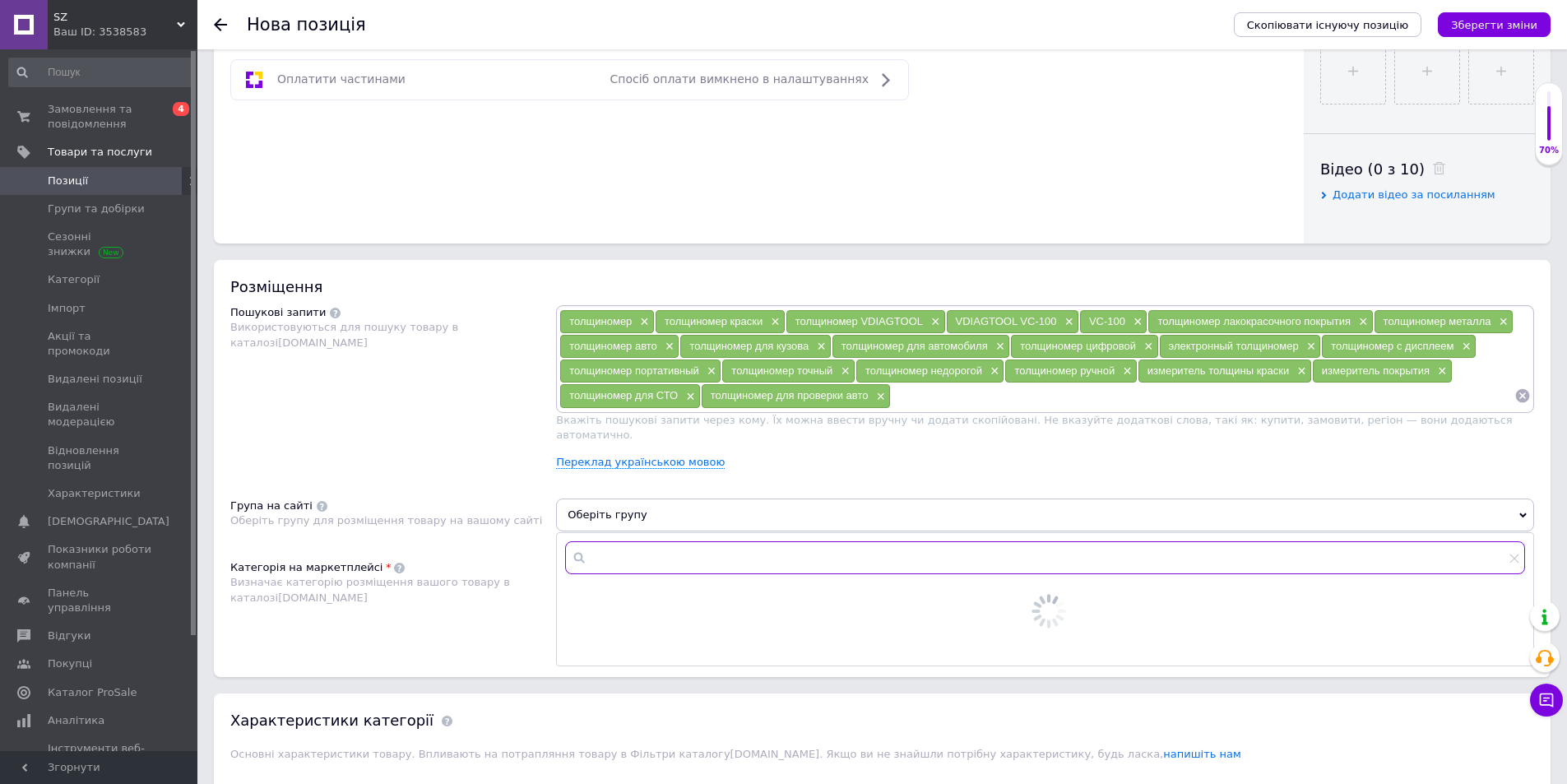
click at [645, 547] on input "text" at bounding box center [1045, 557] width 960 height 32
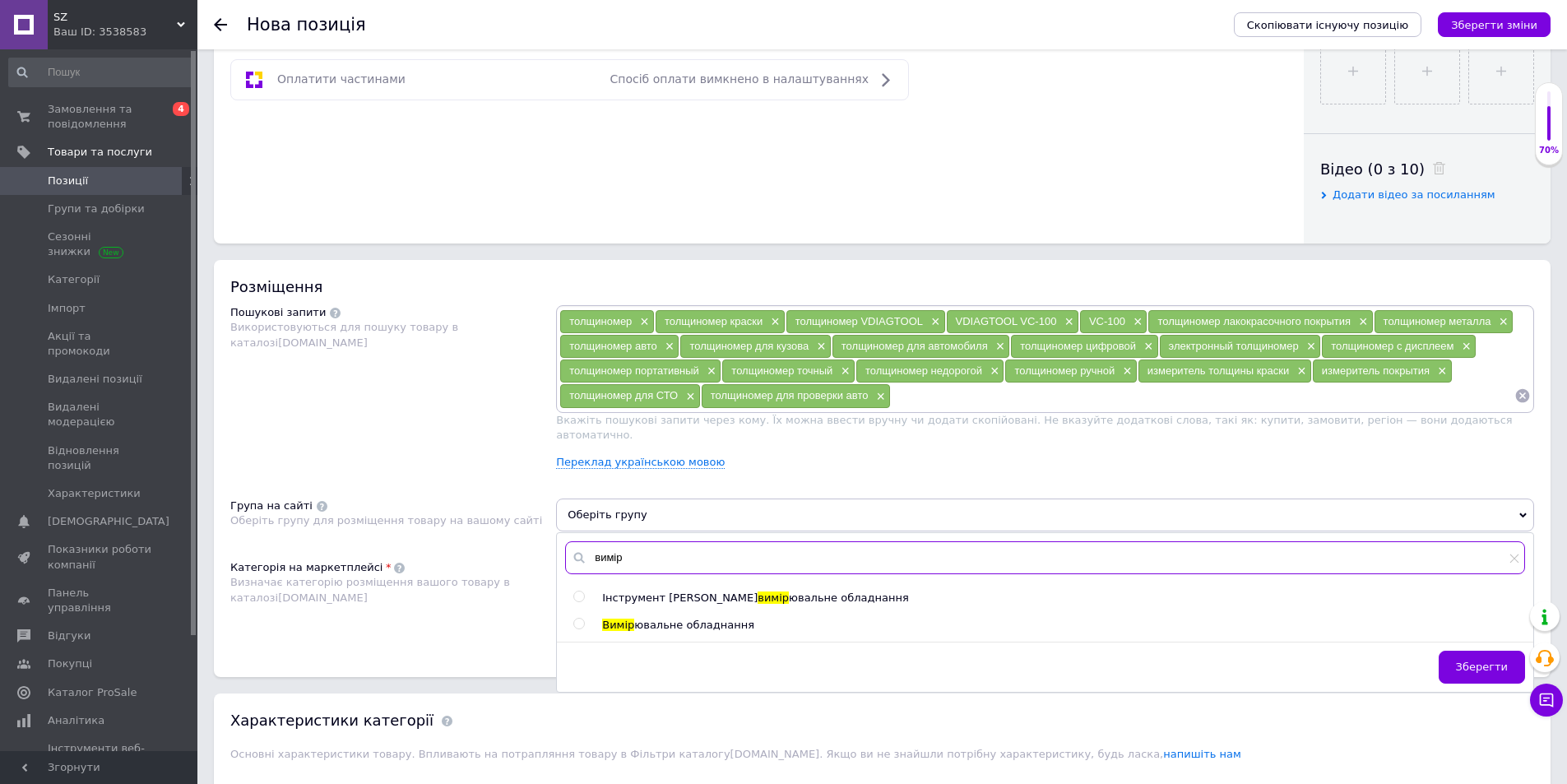
type input "вимір"
click at [578, 618] on input "radio" at bounding box center [578, 623] width 11 height 11
radio input "true"
click at [1464, 661] on span "Зберегти" at bounding box center [1482, 667] width 52 height 12
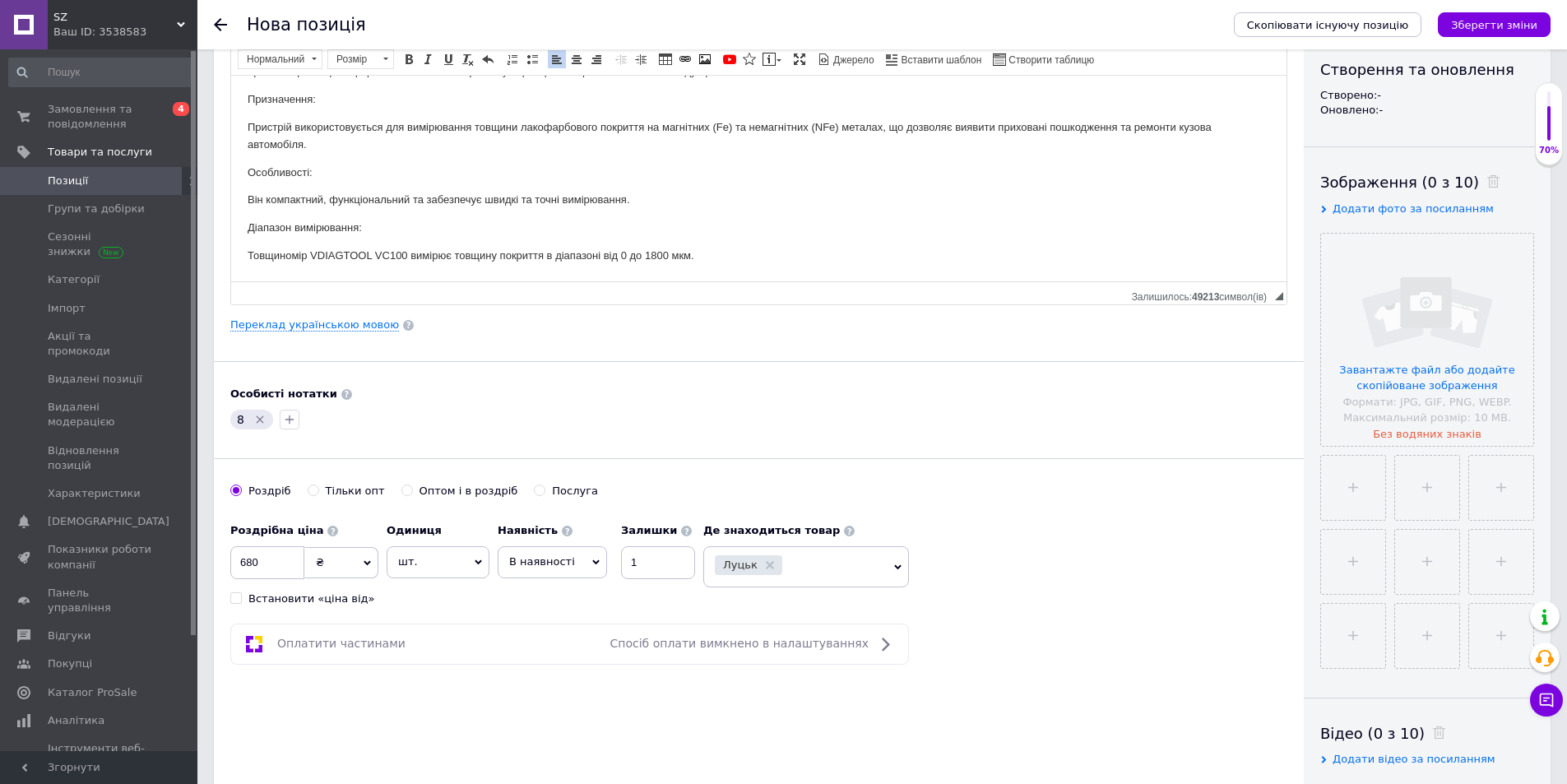
scroll to position [82, 0]
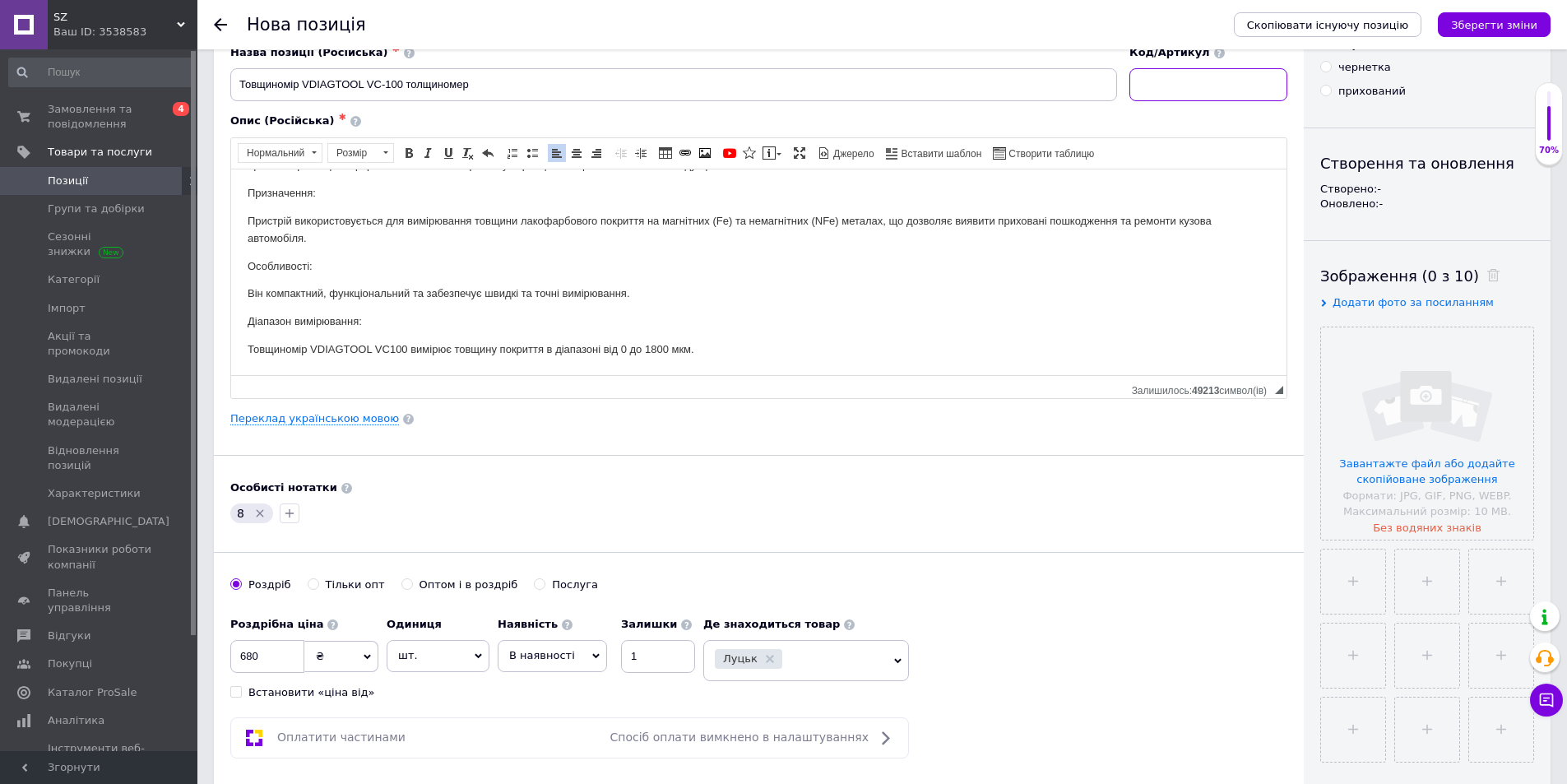
click at [1204, 84] on input at bounding box center [1208, 84] width 158 height 32
paste input "23616"
type input "23616"
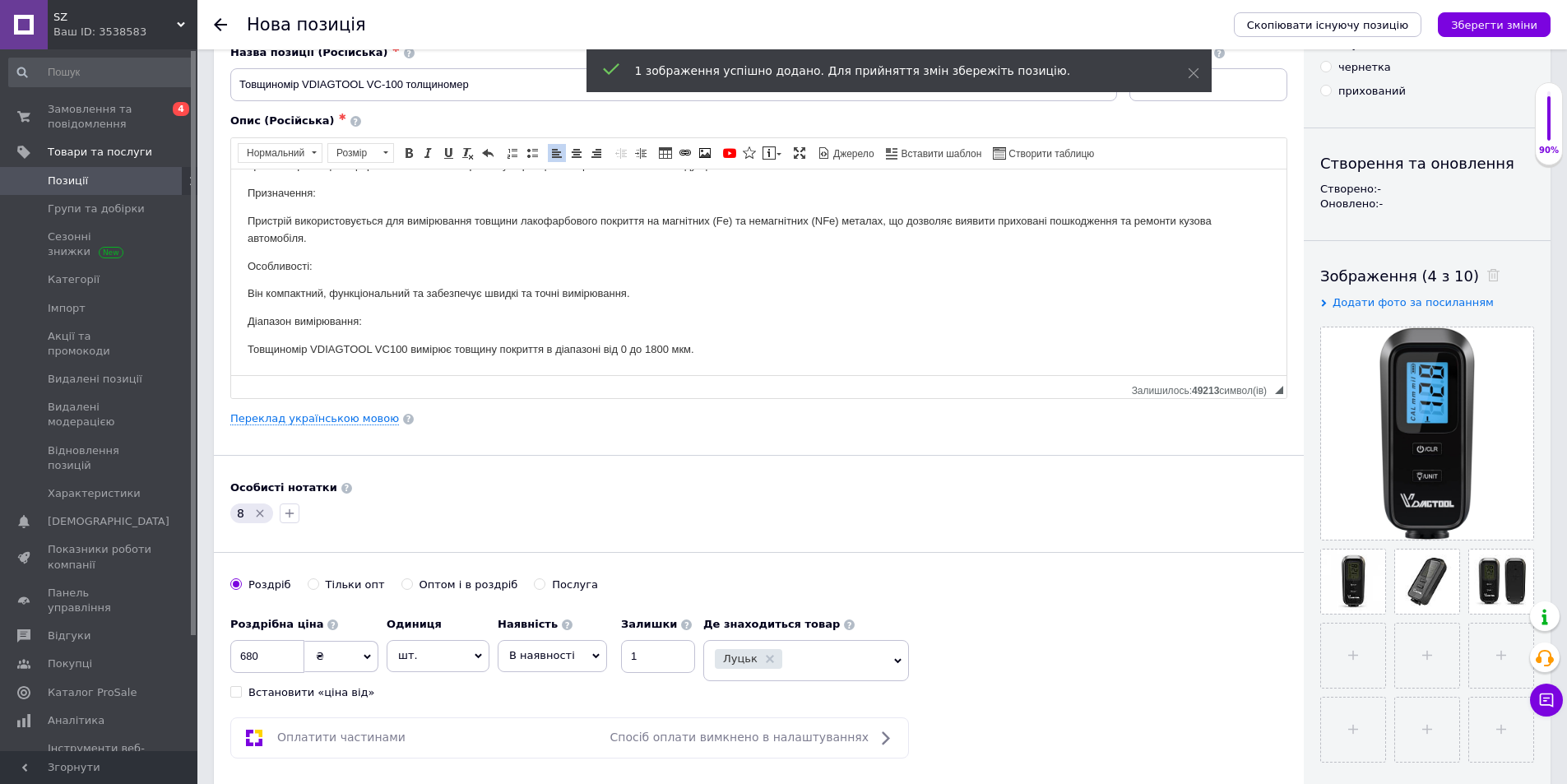
drag, startPoint x: 1514, startPoint y: 29, endPoint x: 1476, endPoint y: 44, distance: 40.9
click at [1513, 29] on icon "Зберегти зміни" at bounding box center [1494, 25] width 87 height 12
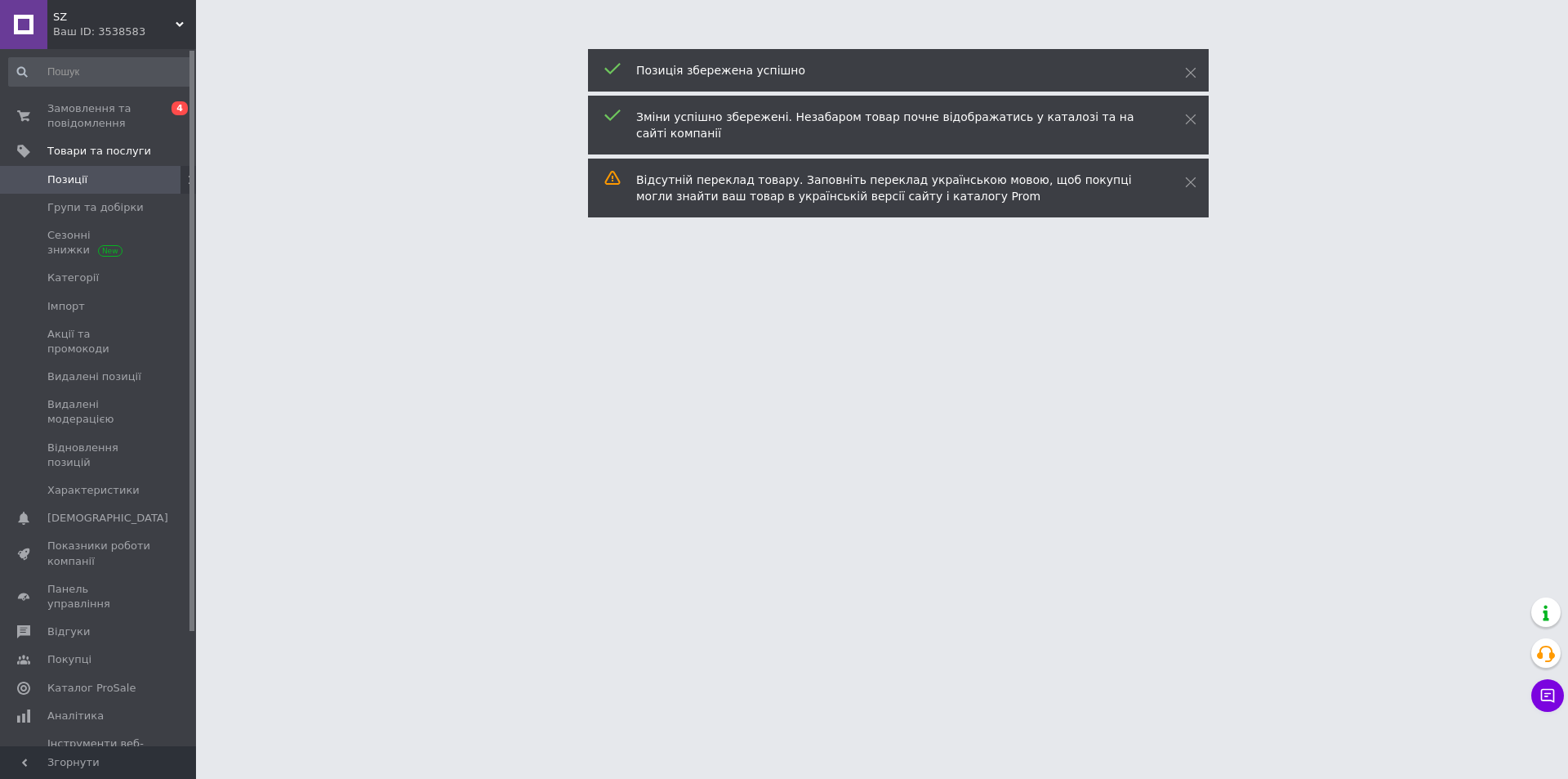
click at [70, 182] on span "Позиції" at bounding box center [67, 180] width 40 height 15
